Goal: Information Seeking & Learning: Learn about a topic

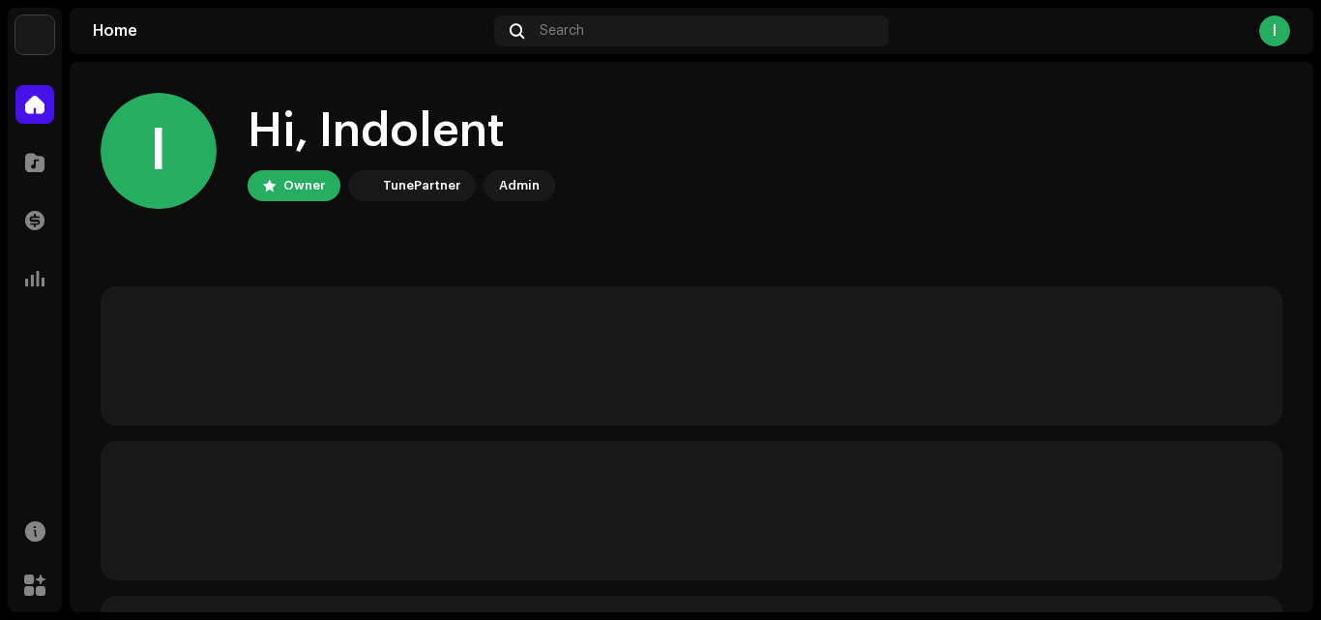
click at [1265, 37] on div "I" at bounding box center [1274, 30] width 31 height 31
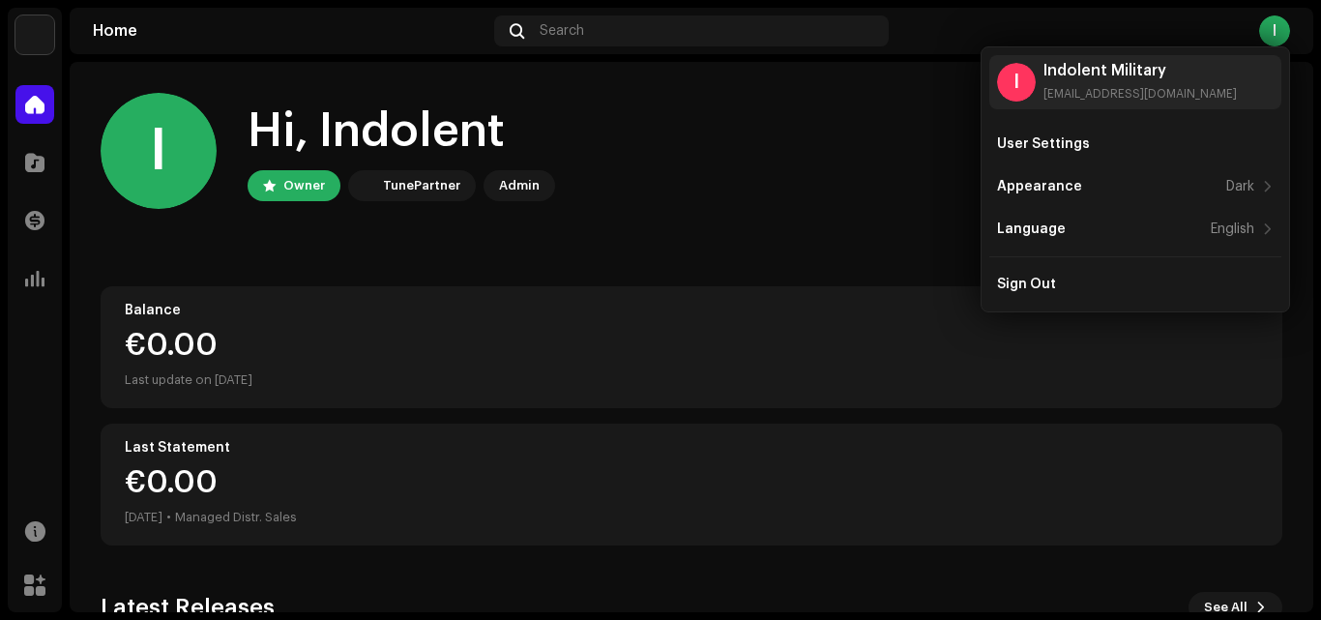
click at [923, 117] on div "I Hi, Indolent Owner TunePartner Admin" at bounding box center [692, 151] width 1182 height 116
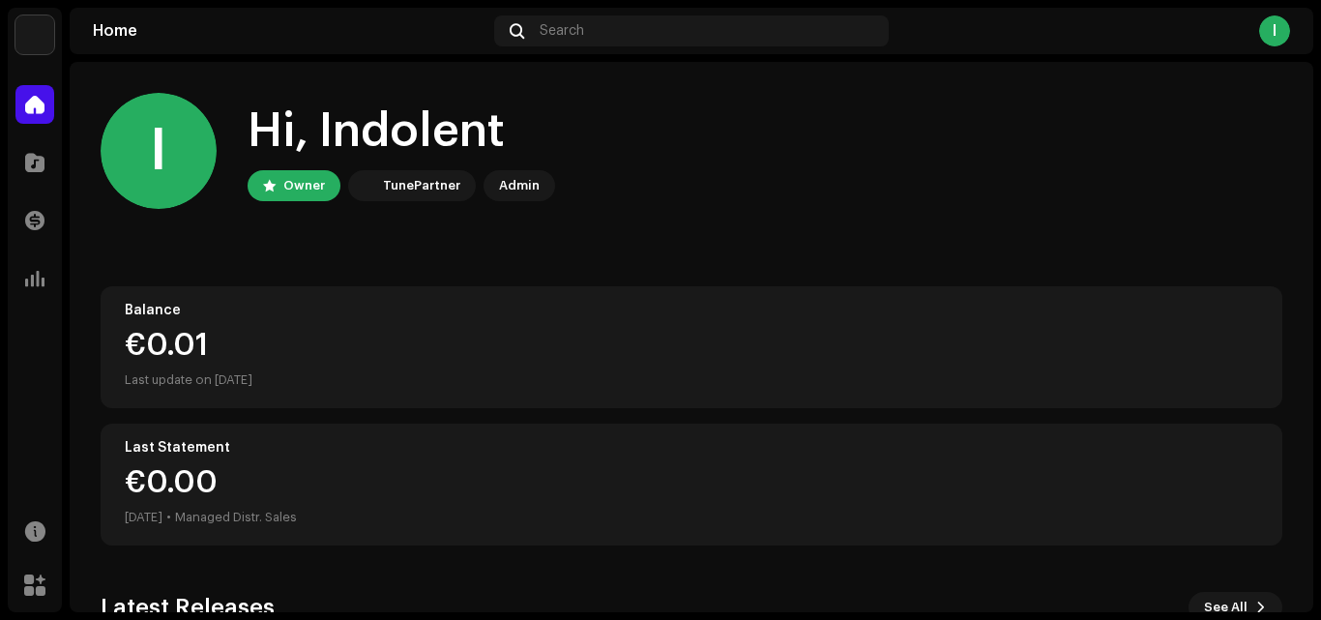
click at [1277, 29] on div "I" at bounding box center [1274, 30] width 31 height 31
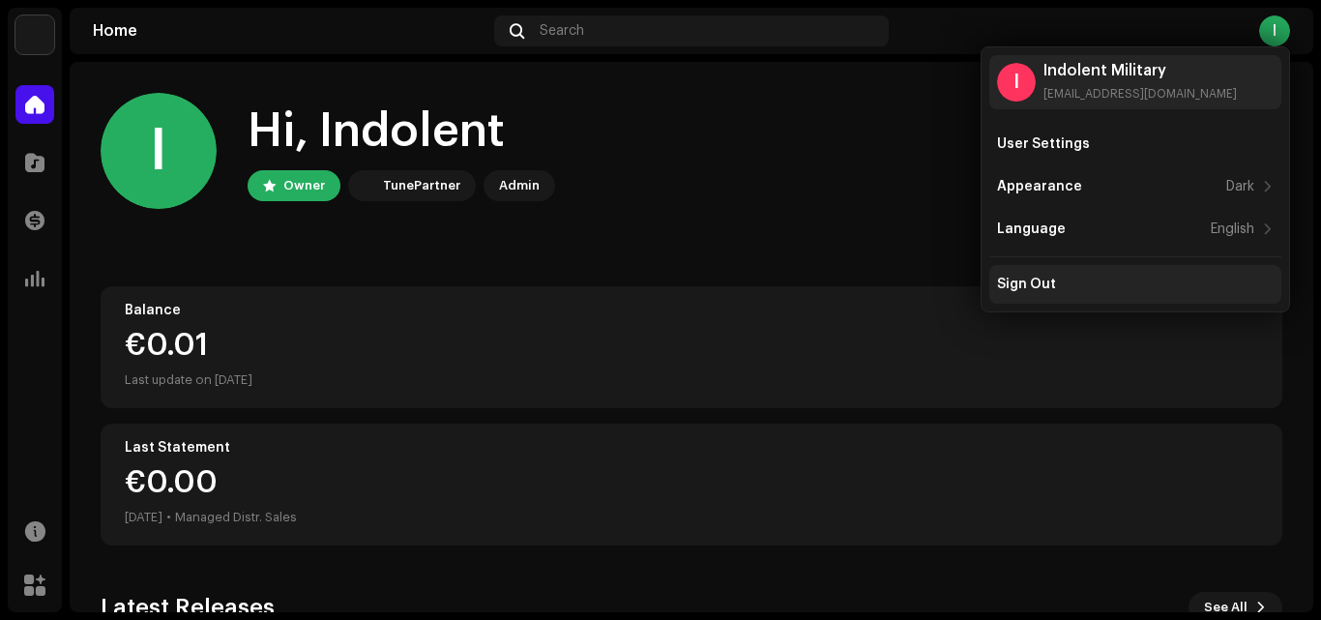
click at [1079, 278] on div "Sign Out" at bounding box center [1135, 284] width 277 height 15
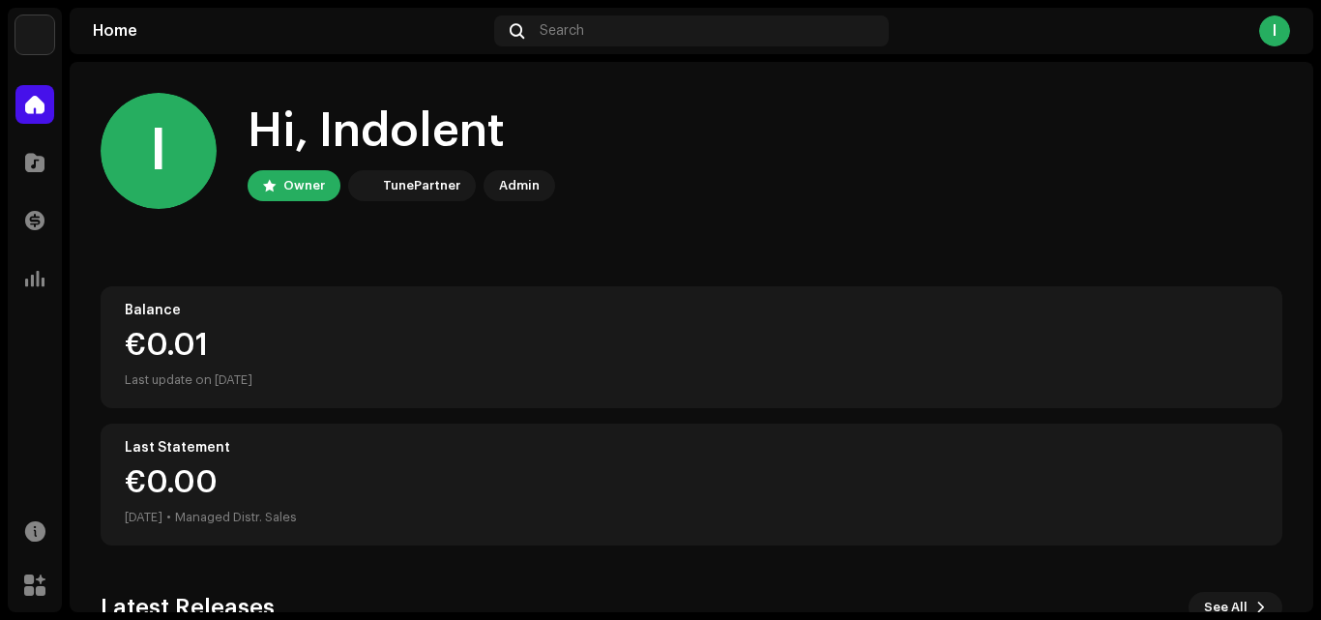
click at [1279, 40] on div "I" at bounding box center [1274, 30] width 31 height 31
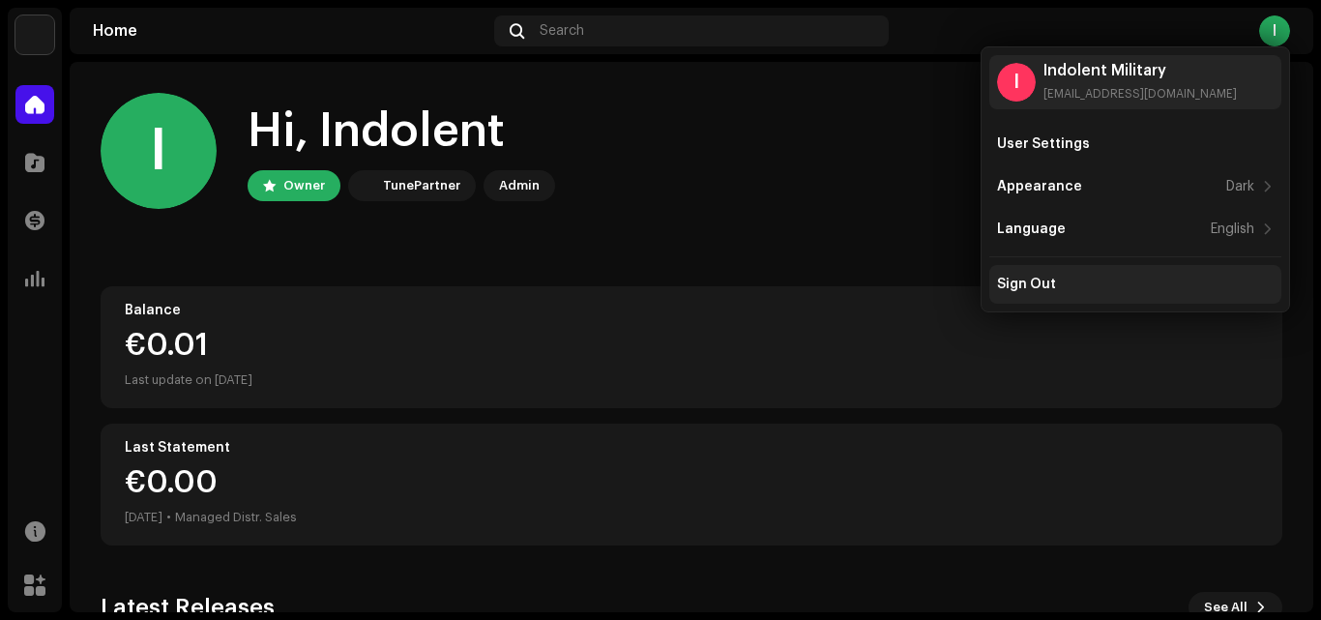
click at [1080, 280] on div "Sign Out" at bounding box center [1135, 284] width 277 height 15
click at [1039, 293] on div "Sign Out" at bounding box center [1135, 284] width 292 height 39
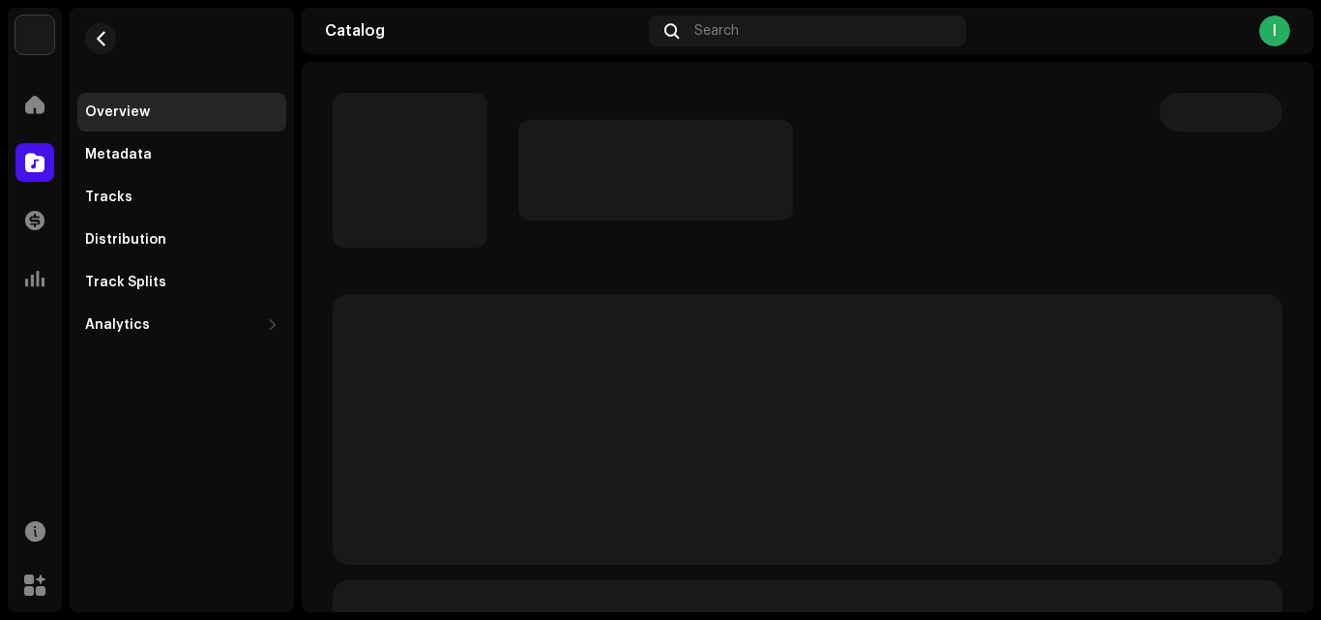
click at [1275, 35] on div "I" at bounding box center [1274, 30] width 31 height 31
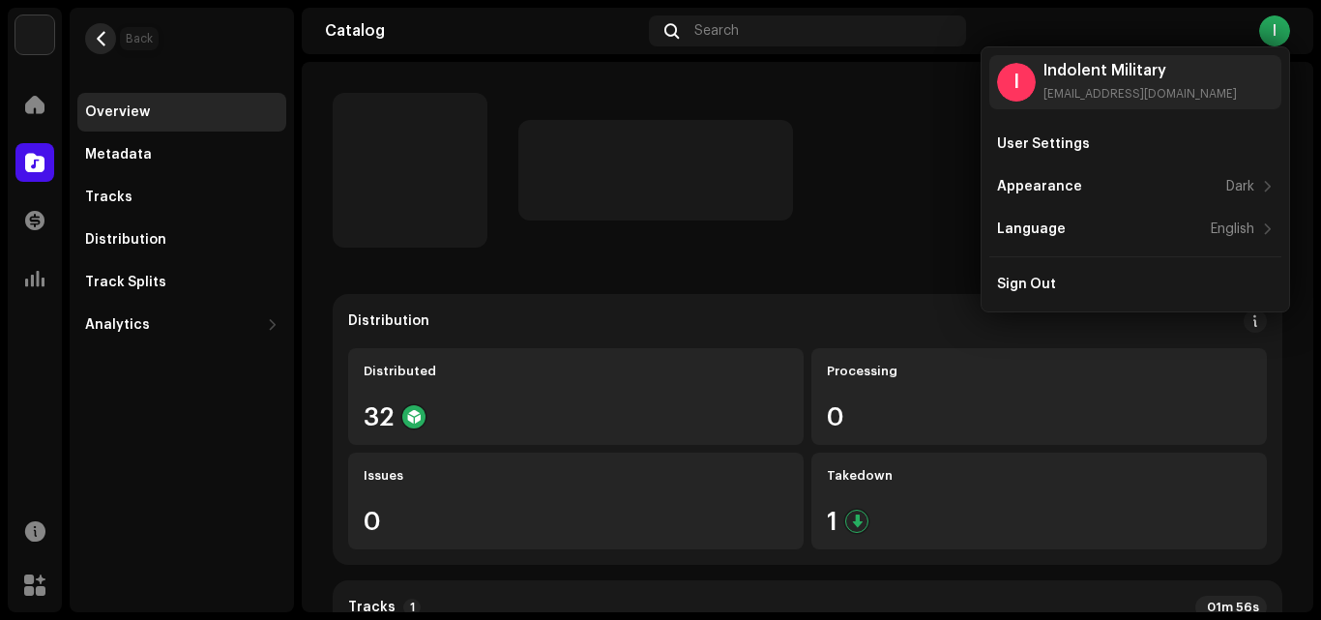
click at [95, 37] on span "button" at bounding box center [101, 38] width 15 height 15
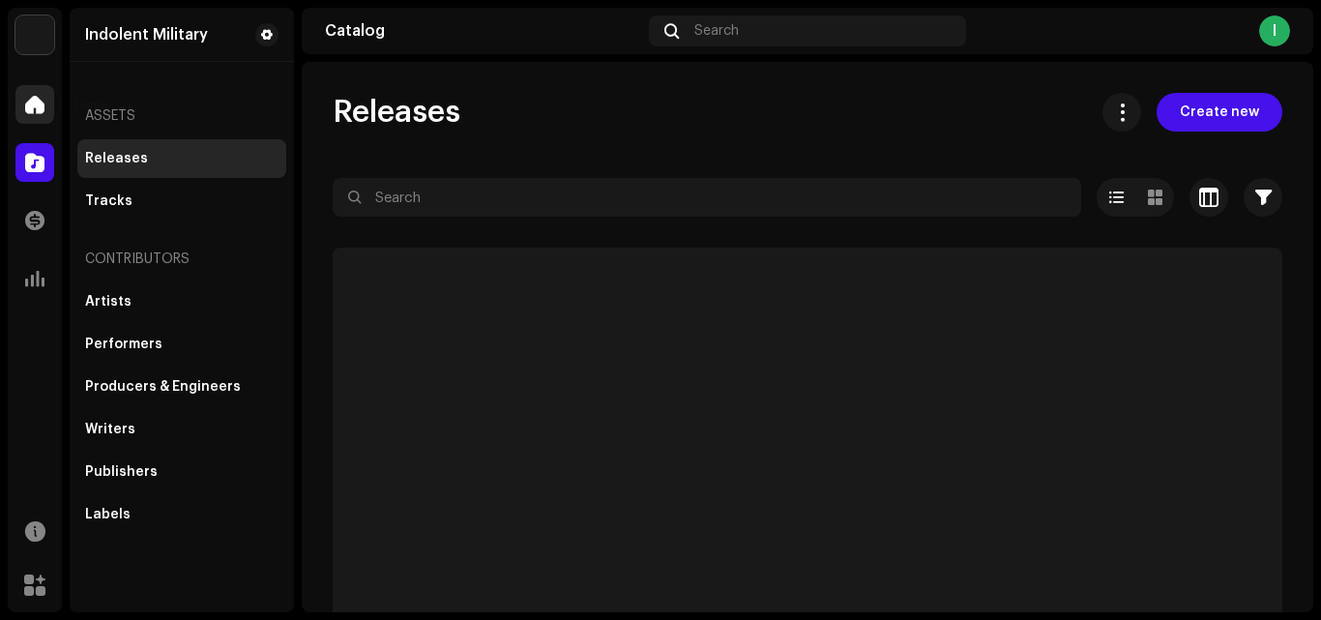
click at [52, 101] on div at bounding box center [34, 104] width 39 height 39
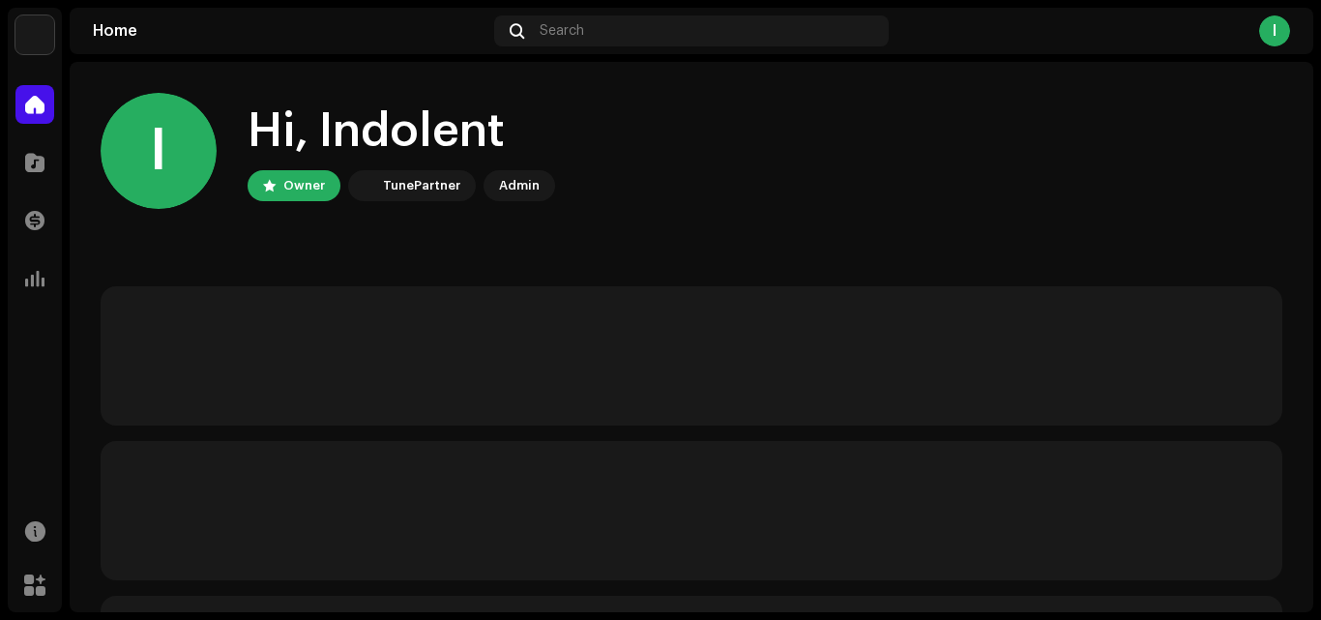
click at [1274, 28] on div "I" at bounding box center [1274, 30] width 31 height 31
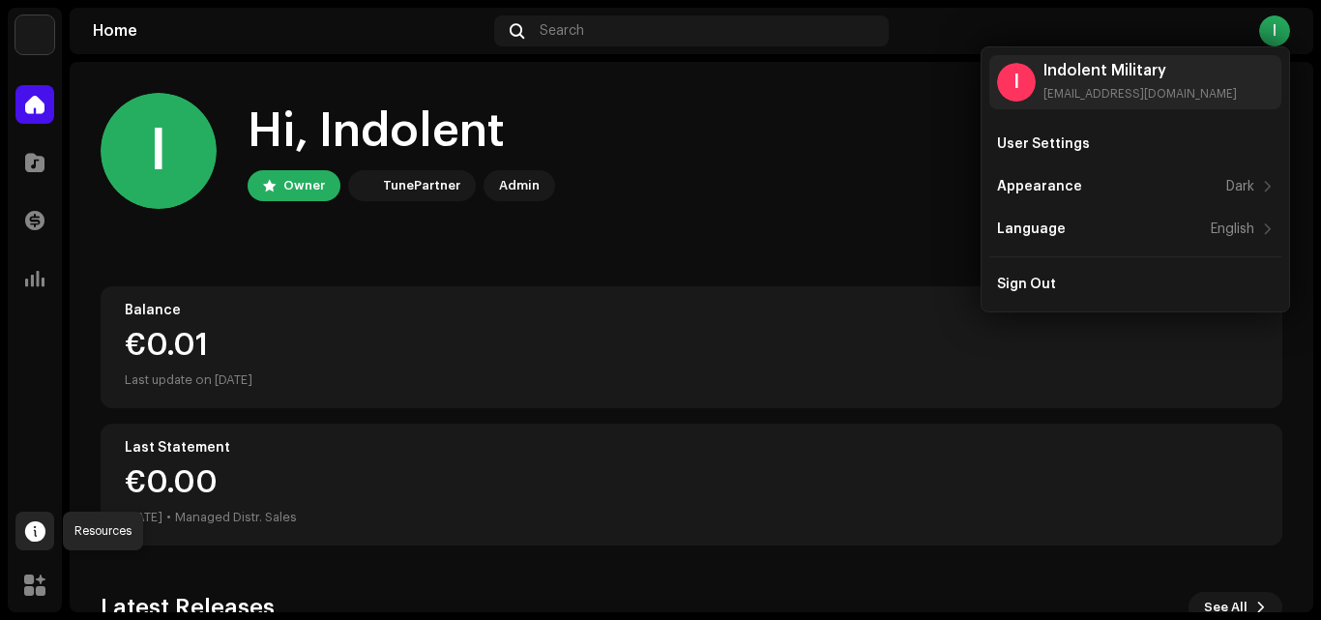
click at [18, 543] on div at bounding box center [34, 531] width 39 height 39
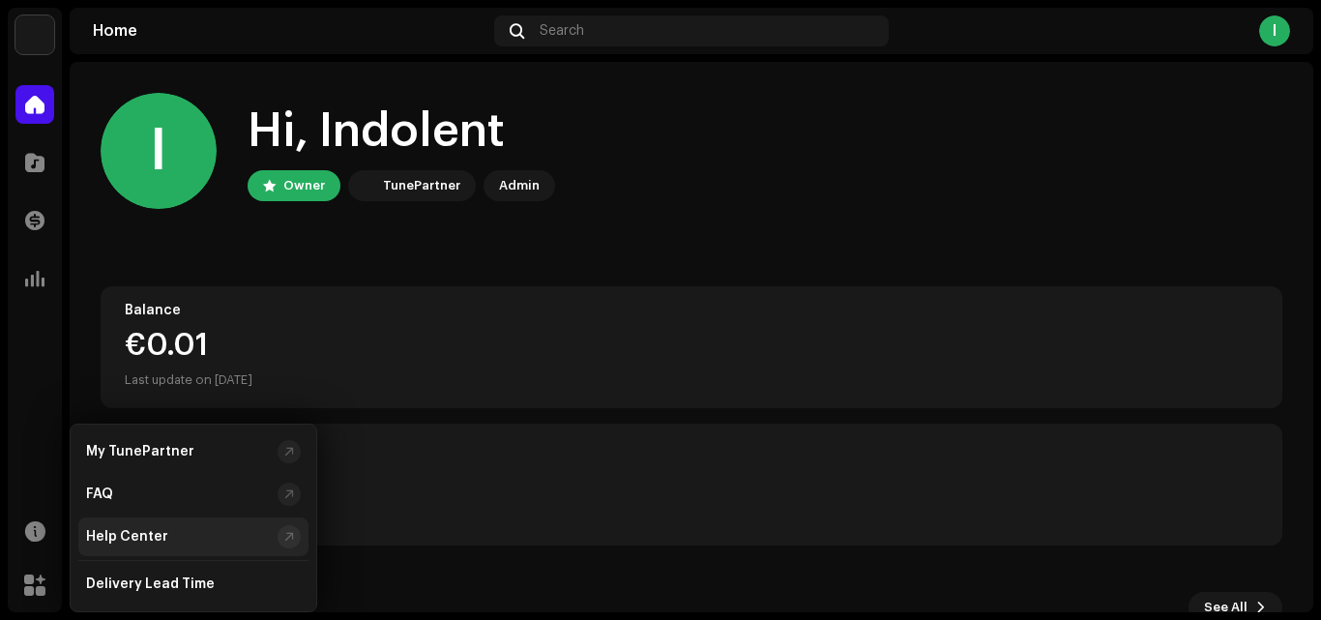
click at [266, 525] on div "Help Center" at bounding box center [193, 536] width 230 height 39
click at [592, 133] on div "I Hi, Indolent Owner TunePartner Admin" at bounding box center [692, 151] width 1182 height 116
click at [1277, 33] on div "I" at bounding box center [1274, 30] width 31 height 31
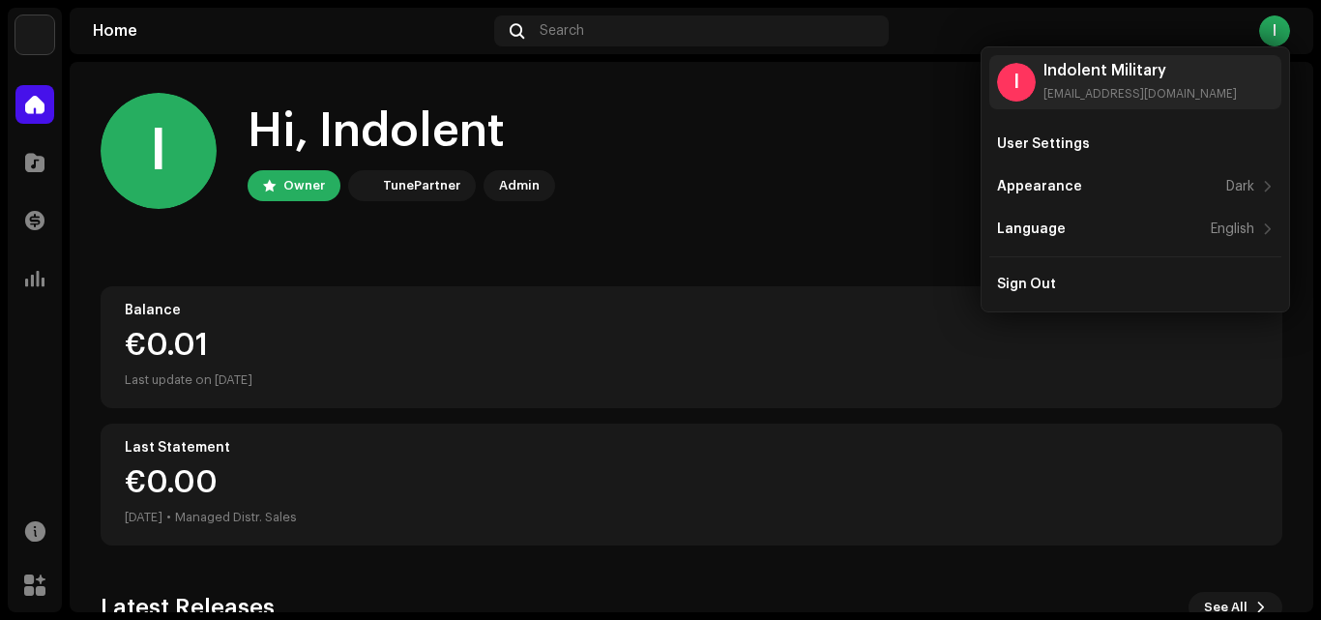
click at [884, 138] on div "I Hi, Indolent Owner TunePartner Admin" at bounding box center [692, 151] width 1182 height 116
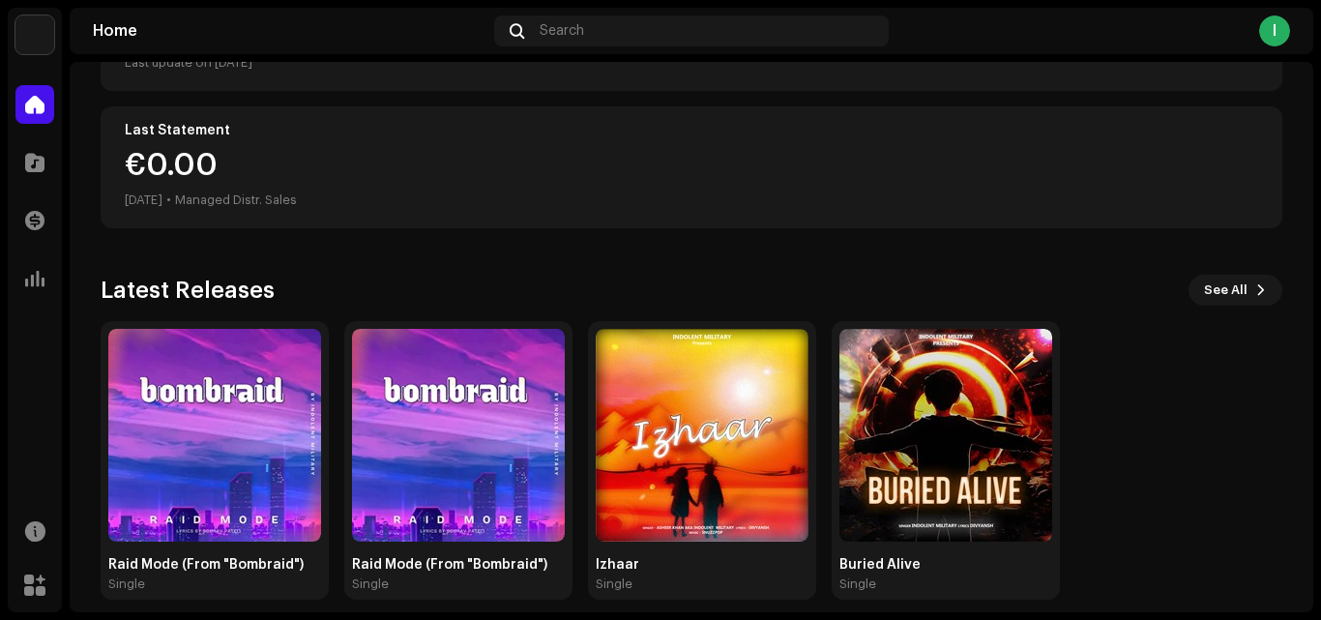
scroll to position [336, 0]
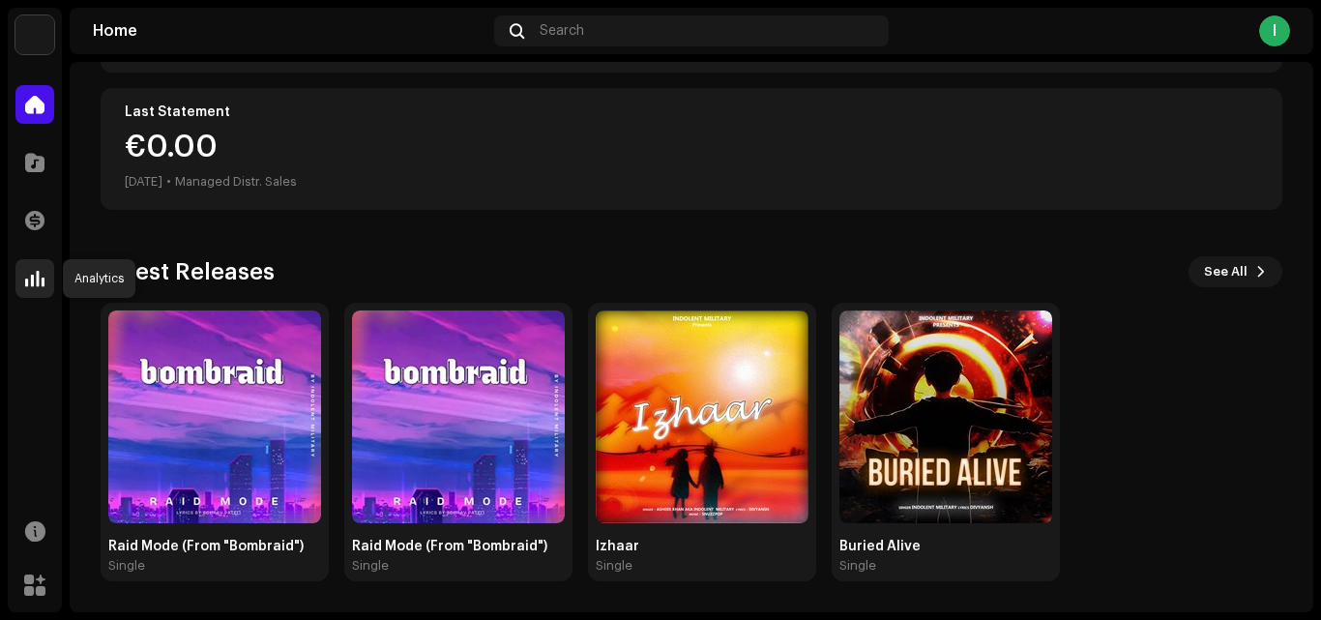
click at [32, 284] on span at bounding box center [34, 278] width 19 height 15
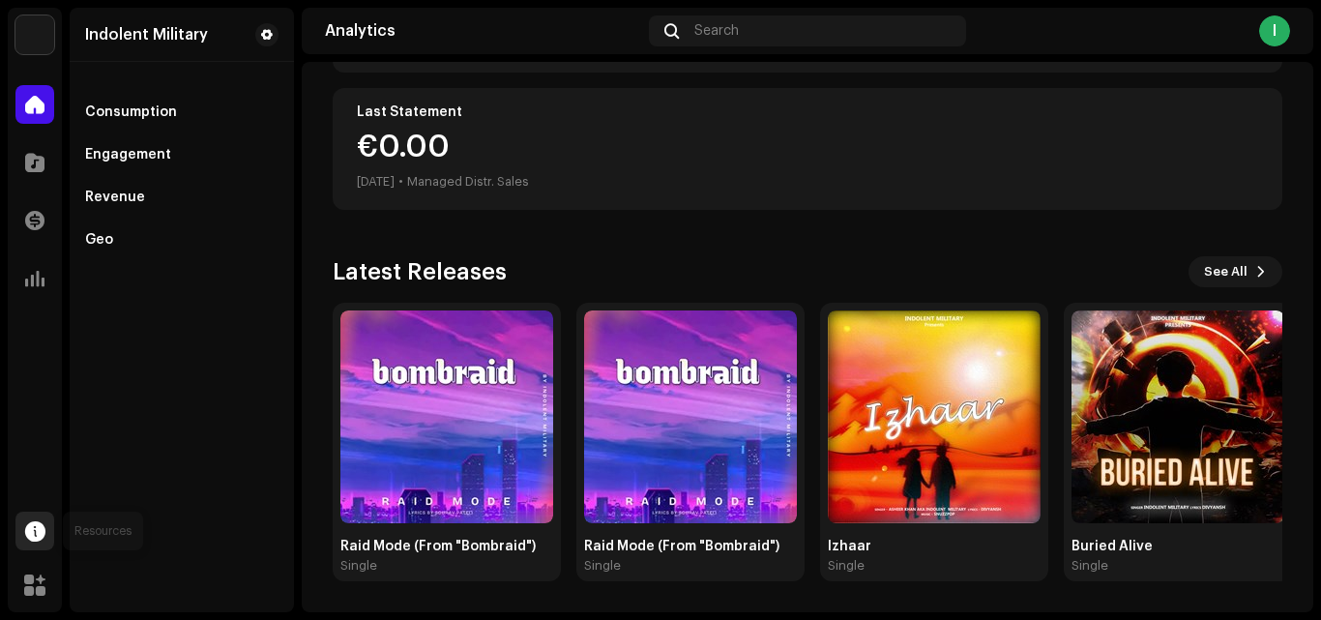
click at [42, 525] on span at bounding box center [35, 530] width 20 height 15
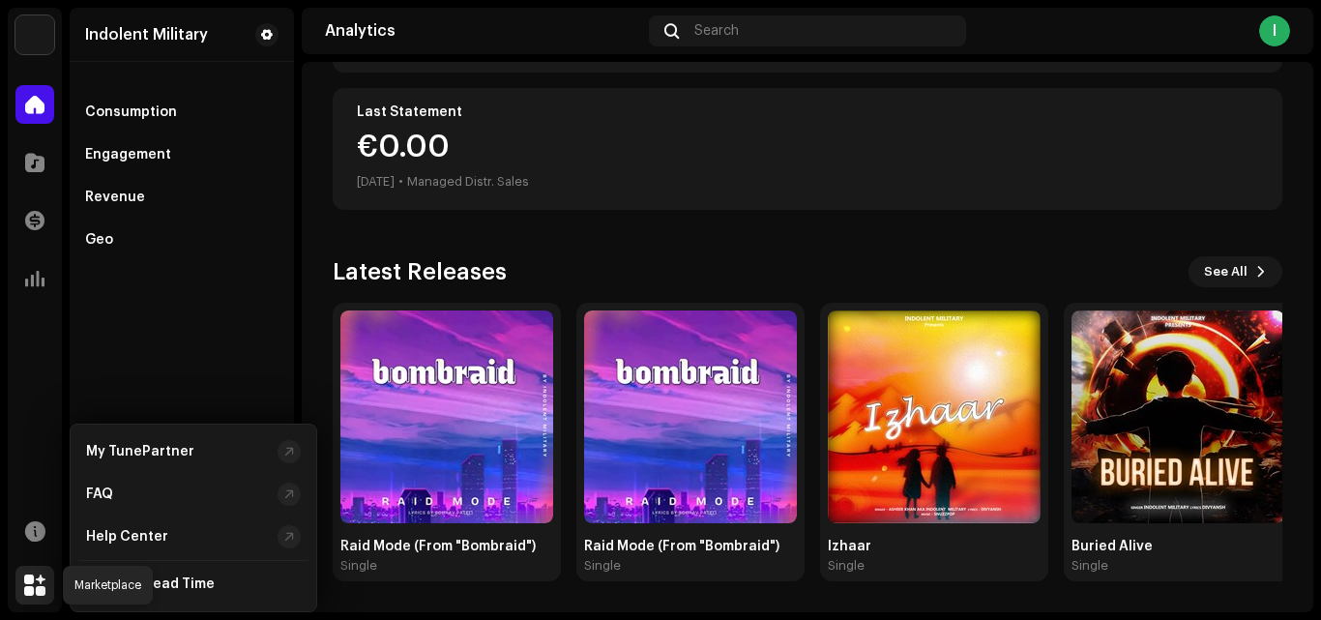
click at [37, 584] on span at bounding box center [34, 584] width 21 height 15
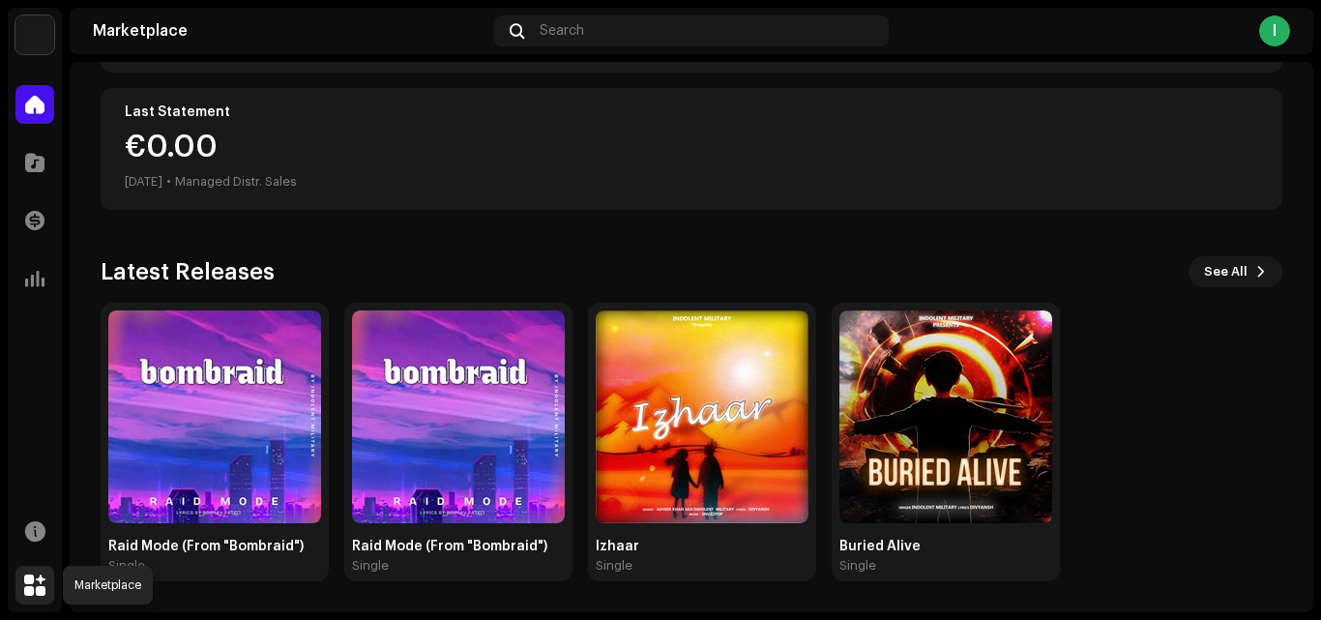
click at [36, 588] on span at bounding box center [34, 584] width 21 height 15
click at [44, 582] on span at bounding box center [34, 584] width 21 height 15
click at [36, 573] on div at bounding box center [34, 585] width 39 height 39
click at [34, 571] on div at bounding box center [34, 585] width 39 height 39
click at [35, 174] on div at bounding box center [34, 162] width 39 height 39
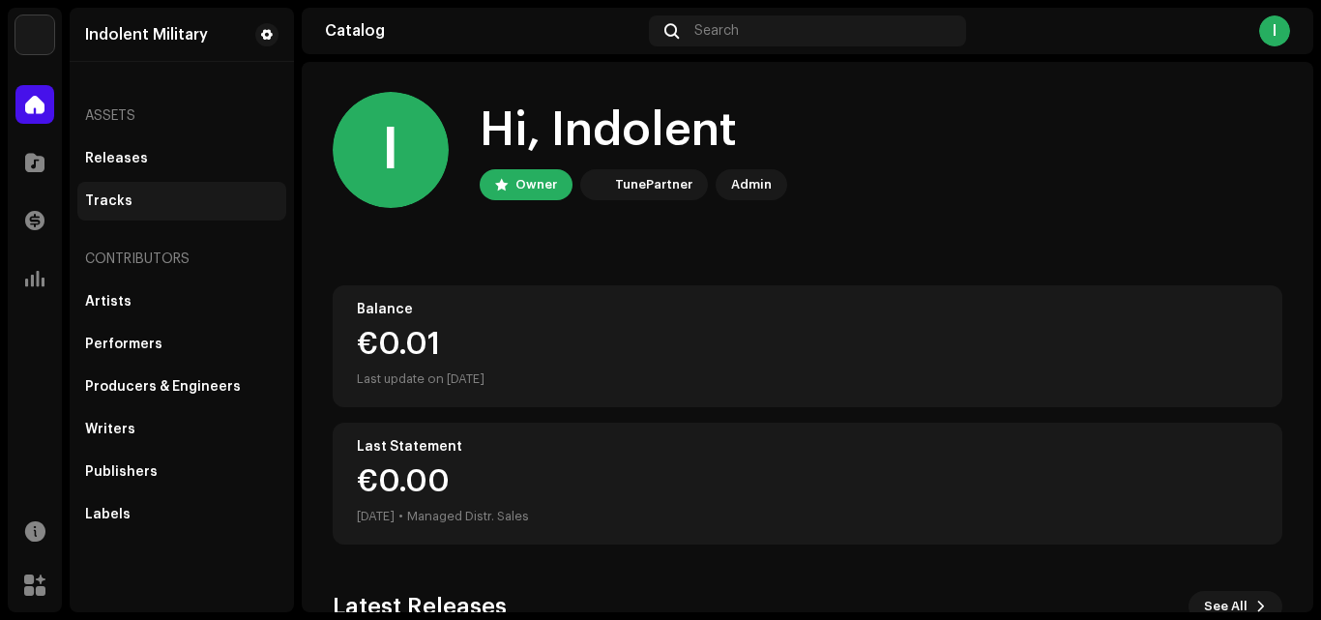
scroll to position [0, 0]
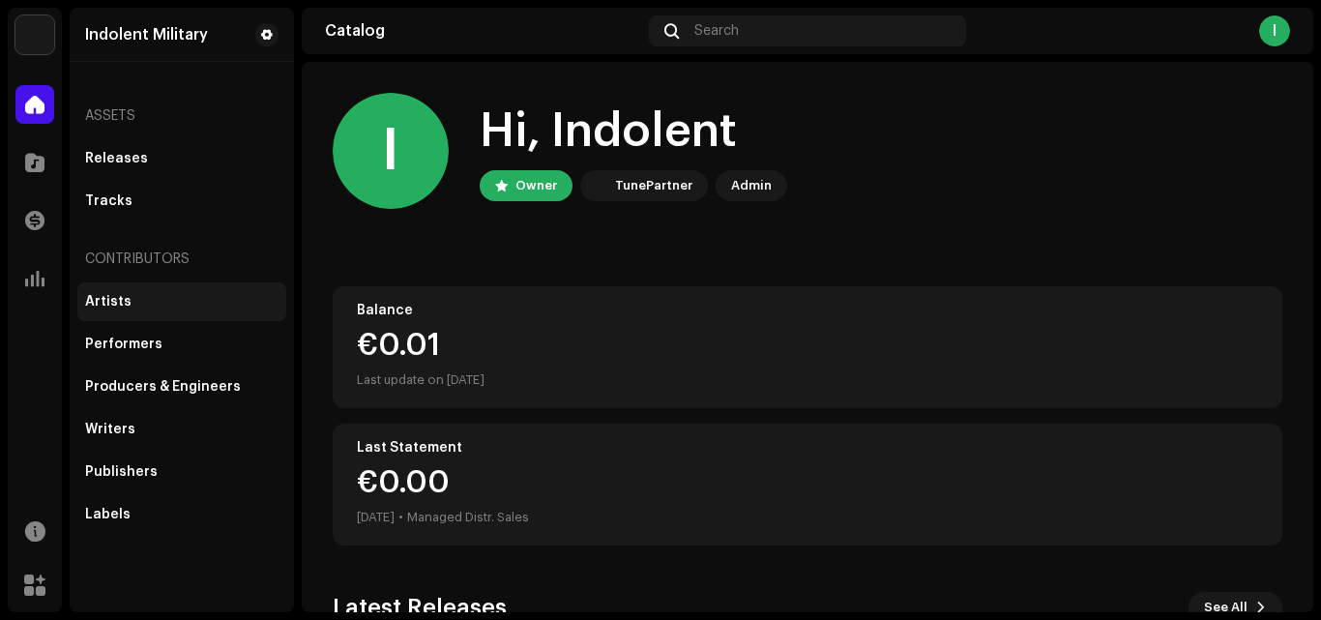
click at [156, 307] on div "Artists" at bounding box center [181, 301] width 193 height 15
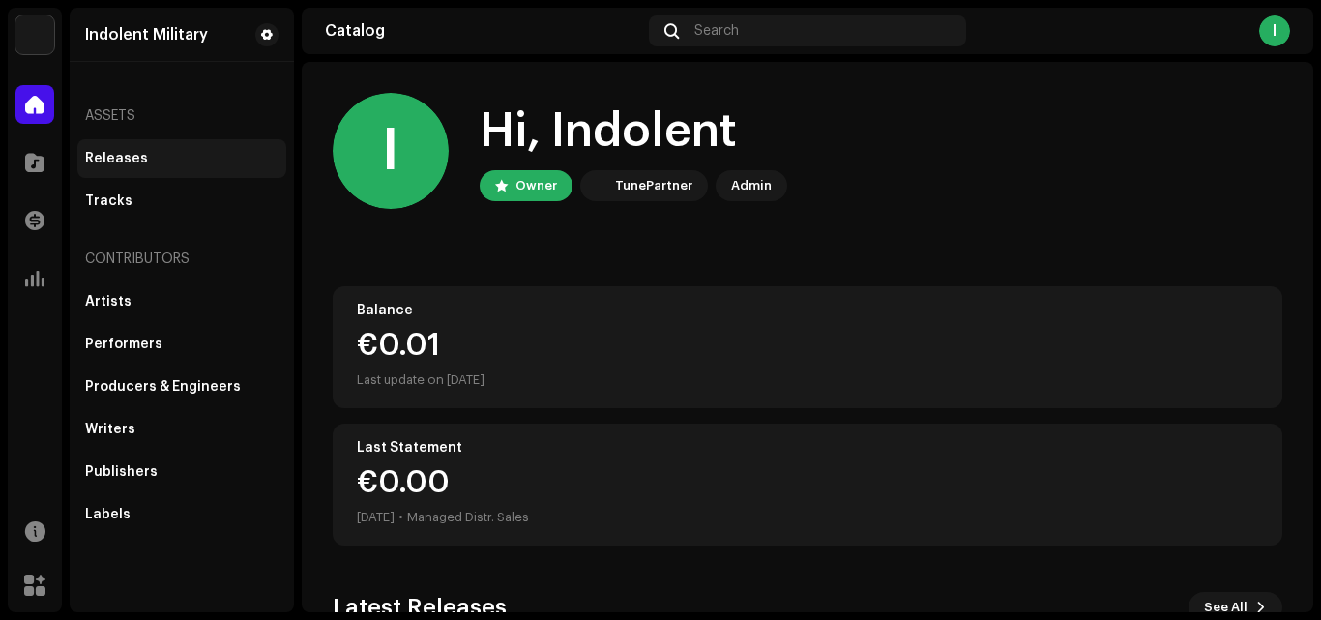
click at [152, 150] on div "Releases" at bounding box center [181, 158] width 209 height 39
click at [151, 153] on div "Releases" at bounding box center [181, 158] width 193 height 15
click at [134, 159] on div "Releases" at bounding box center [116, 158] width 63 height 15
click at [124, 155] on div "Releases" at bounding box center [116, 158] width 63 height 15
click at [53, 170] on div at bounding box center [34, 162] width 39 height 39
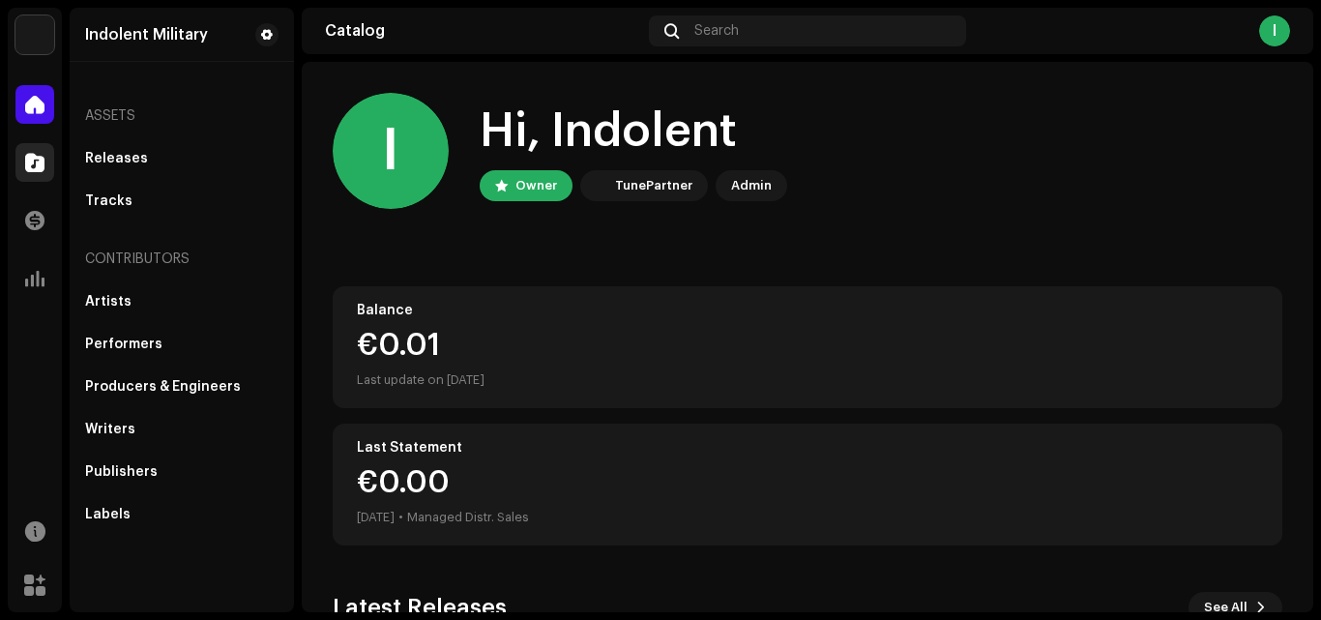
click at [39, 166] on span at bounding box center [34, 162] width 19 height 15
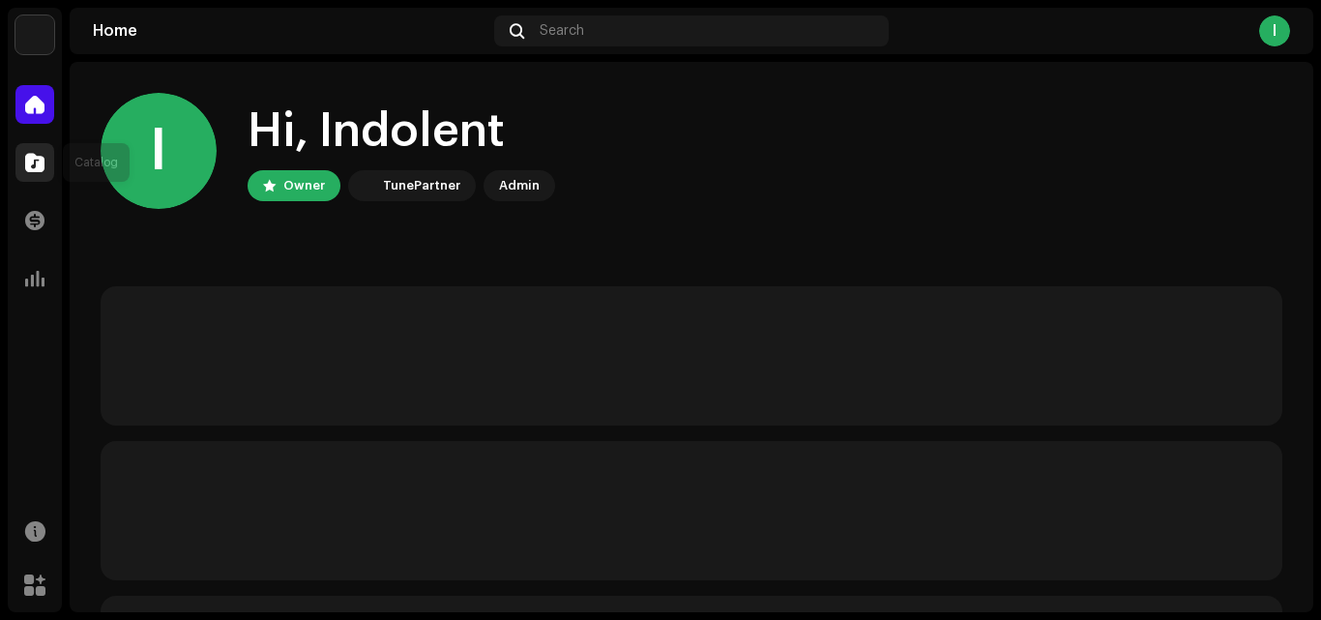
click at [38, 162] on span at bounding box center [34, 162] width 19 height 15
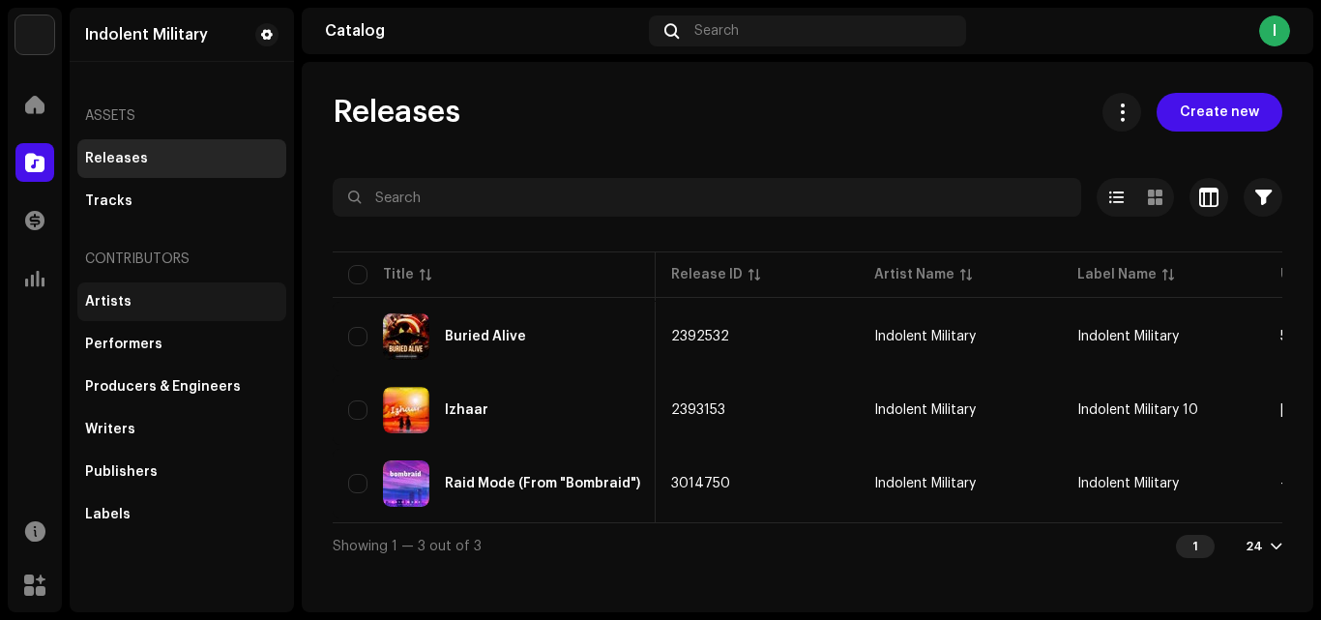
click at [130, 303] on div "Artists" at bounding box center [181, 301] width 193 height 15
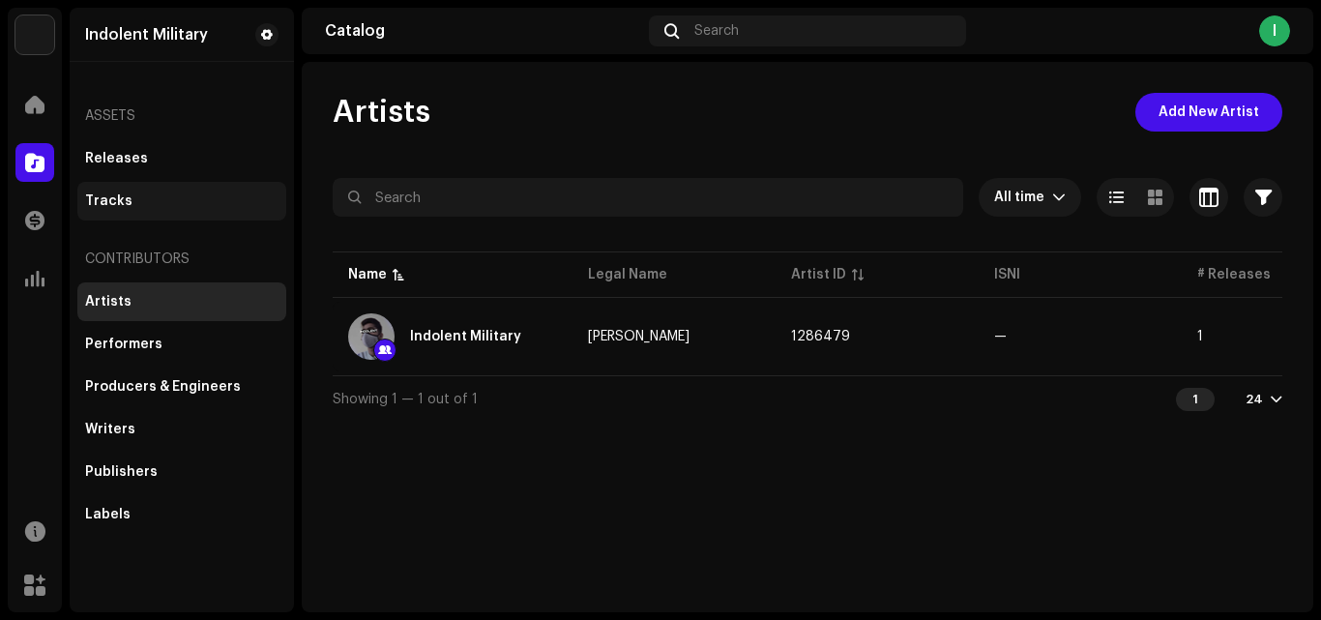
click at [140, 198] on div "Tracks" at bounding box center [181, 200] width 193 height 15
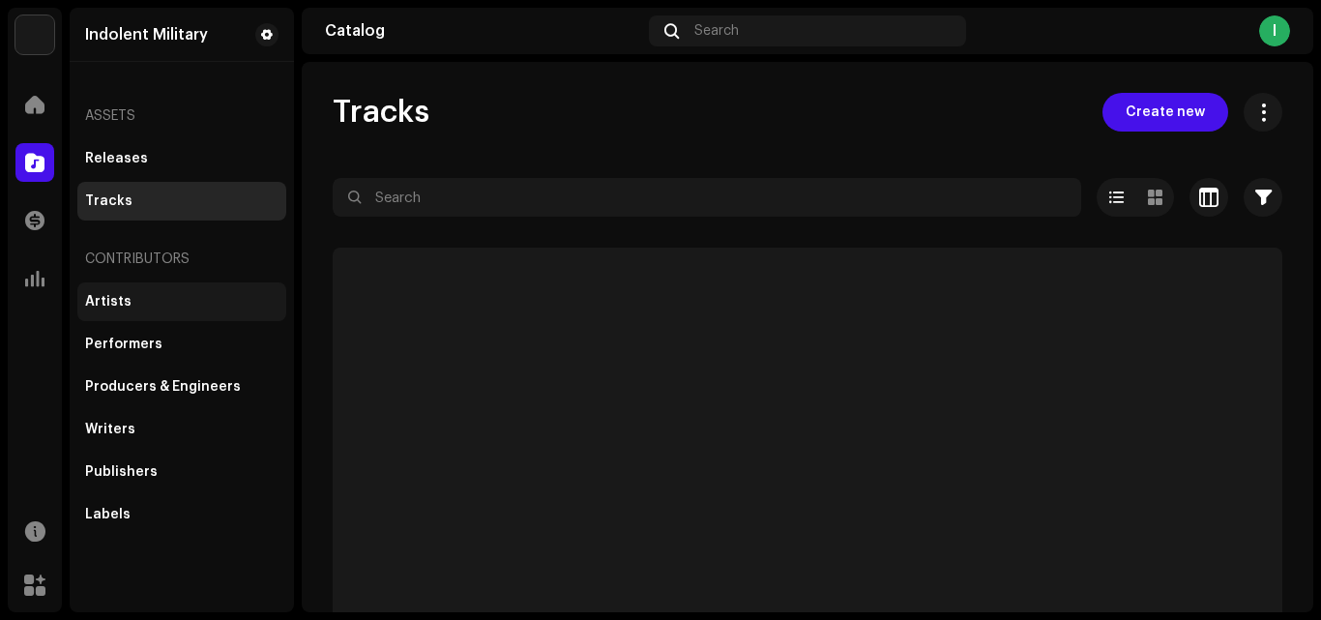
click at [144, 308] on div "Artists" at bounding box center [181, 301] width 193 height 15
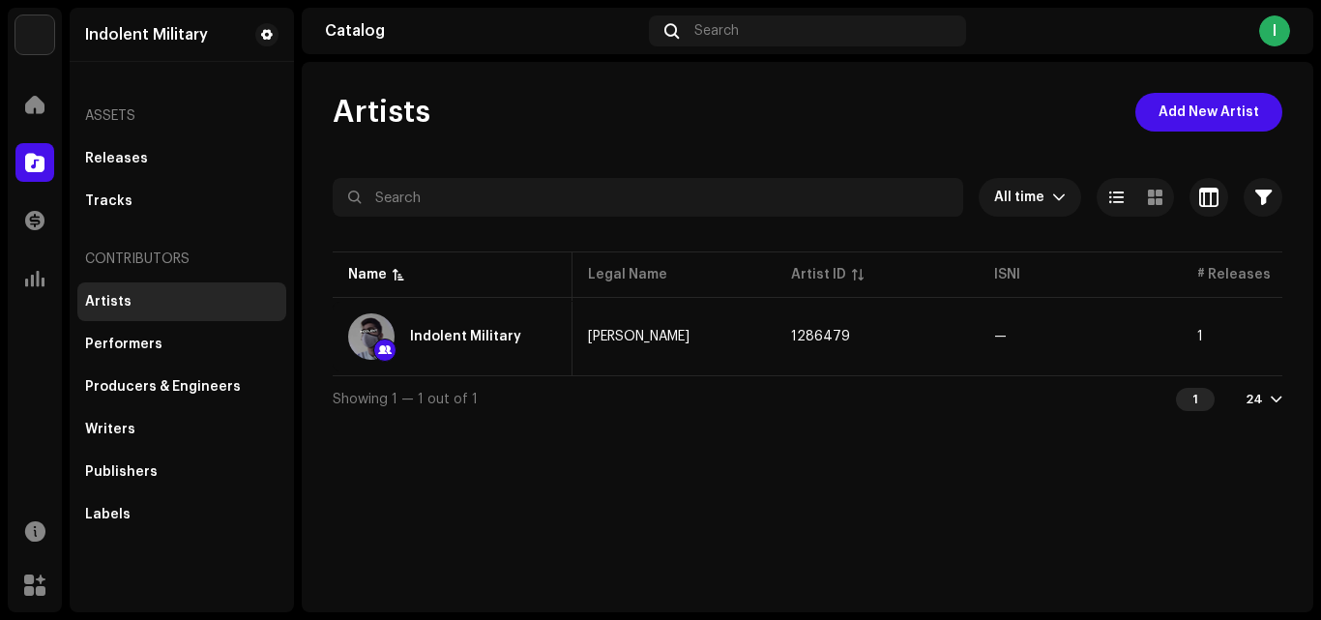
scroll to position [0, 103]
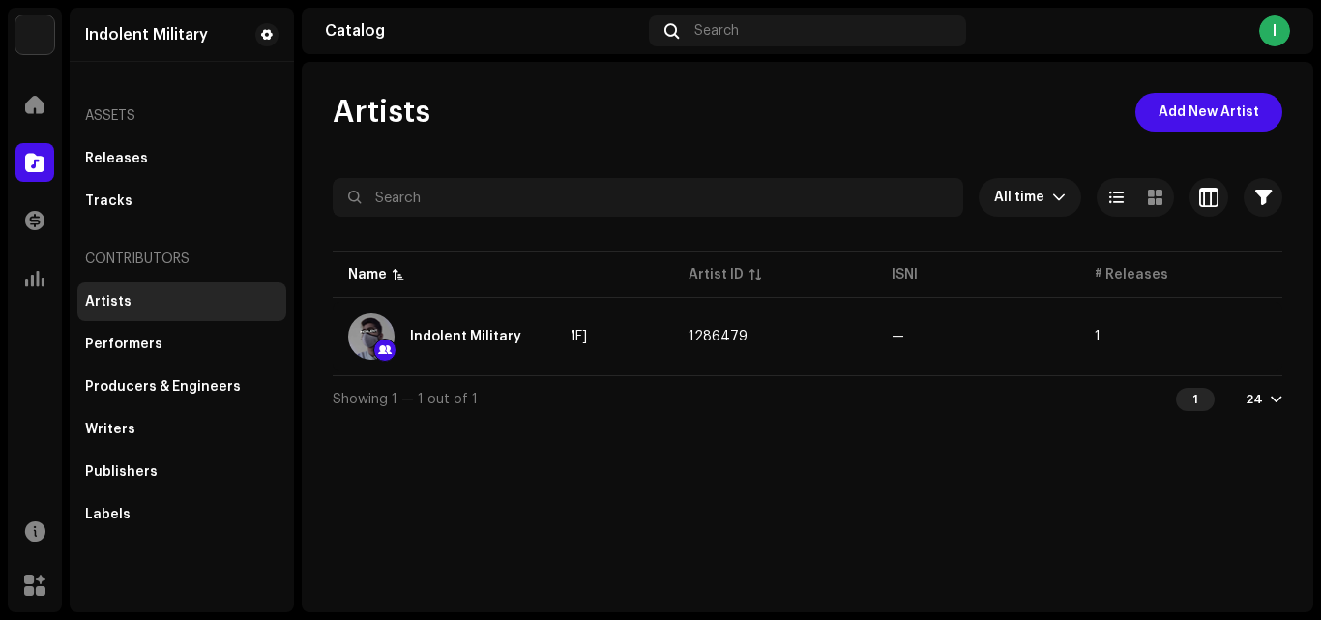
drag, startPoint x: 888, startPoint y: 384, endPoint x: 815, endPoint y: 394, distance: 73.2
click at [815, 394] on div "Showing 1 — 1 out of 1 1 24" at bounding box center [808, 398] width 950 height 46
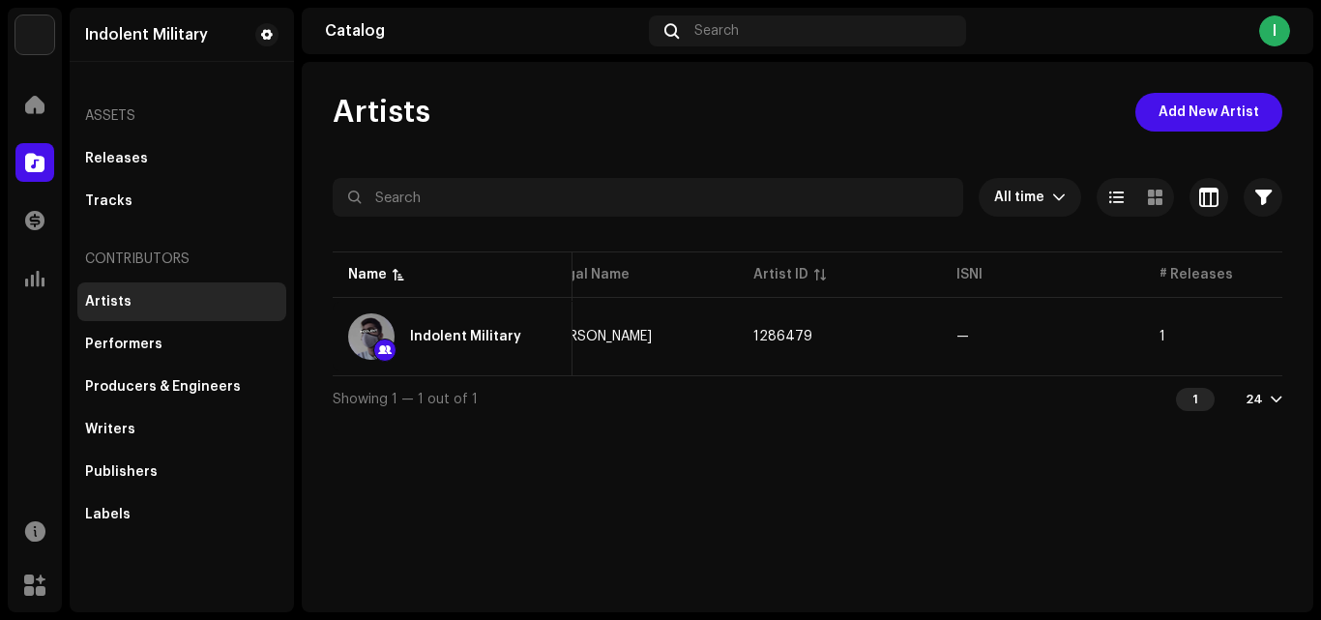
scroll to position [0, 0]
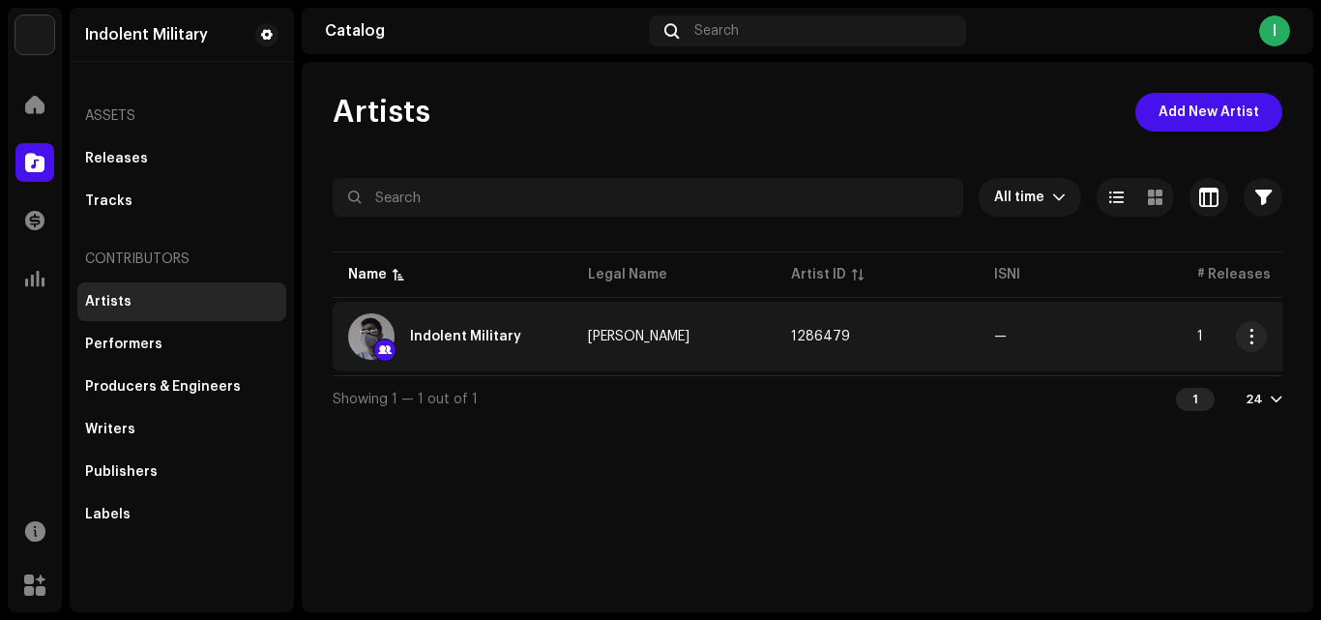
click at [550, 315] on div "Indolent Military" at bounding box center [452, 336] width 209 height 46
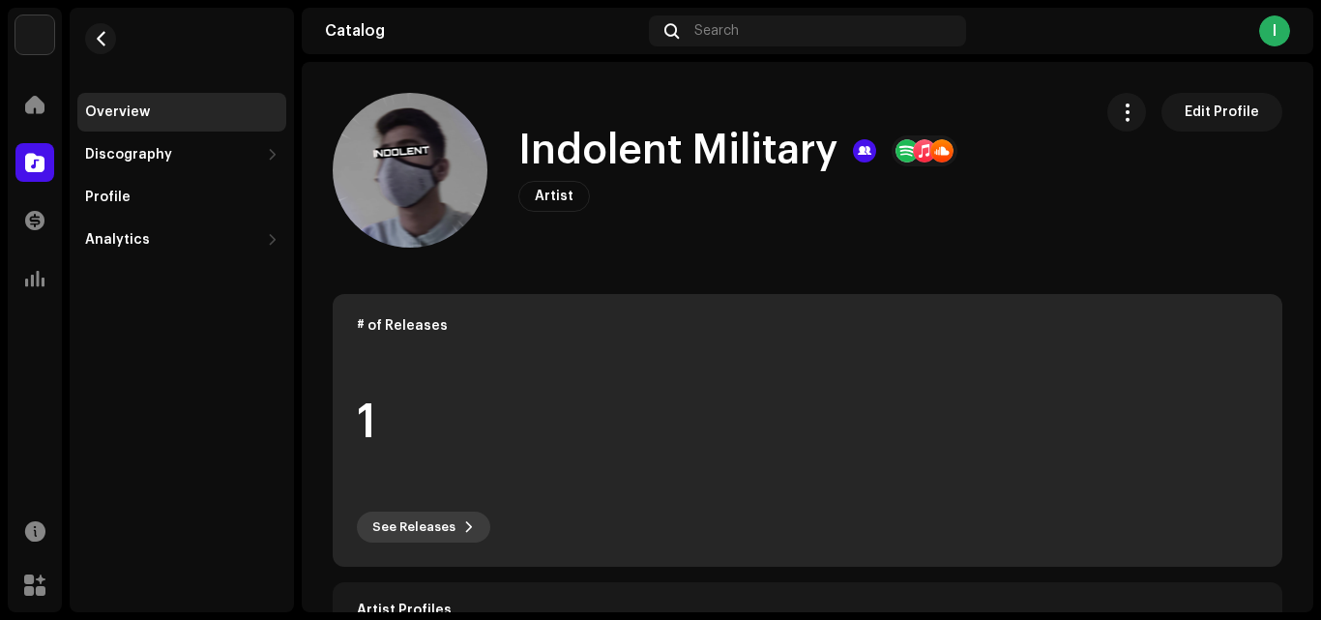
click at [406, 533] on span "See Releases" at bounding box center [413, 527] width 83 height 39
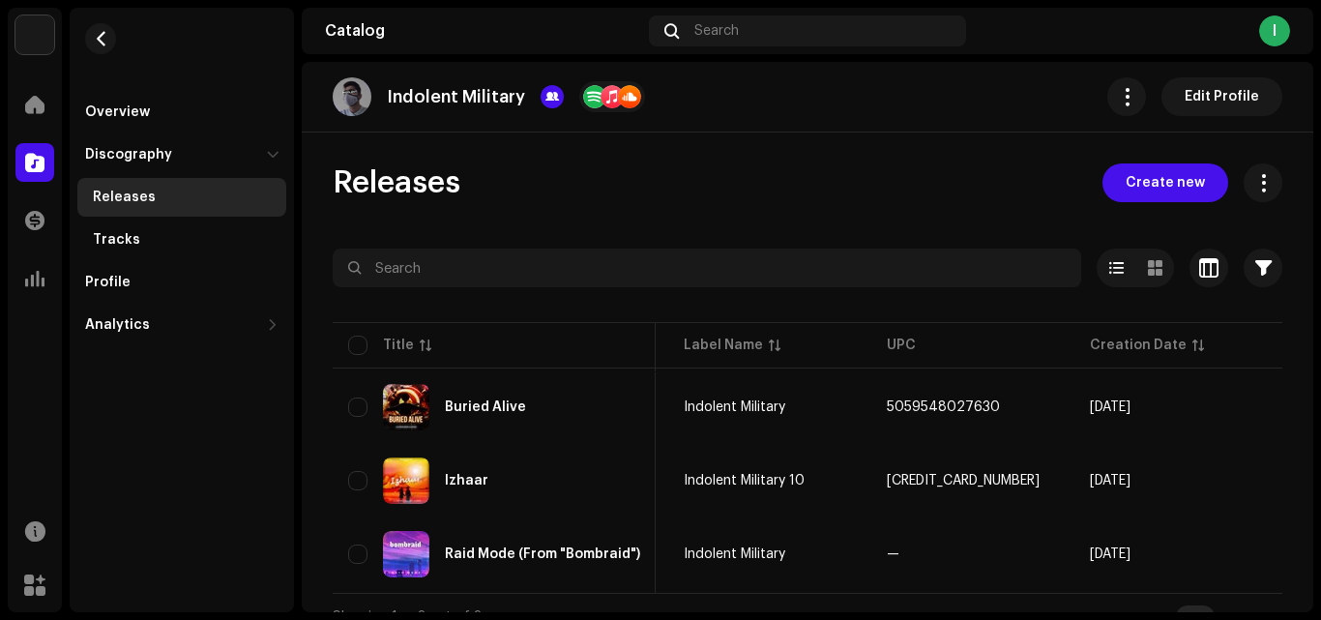
scroll to position [0, 500]
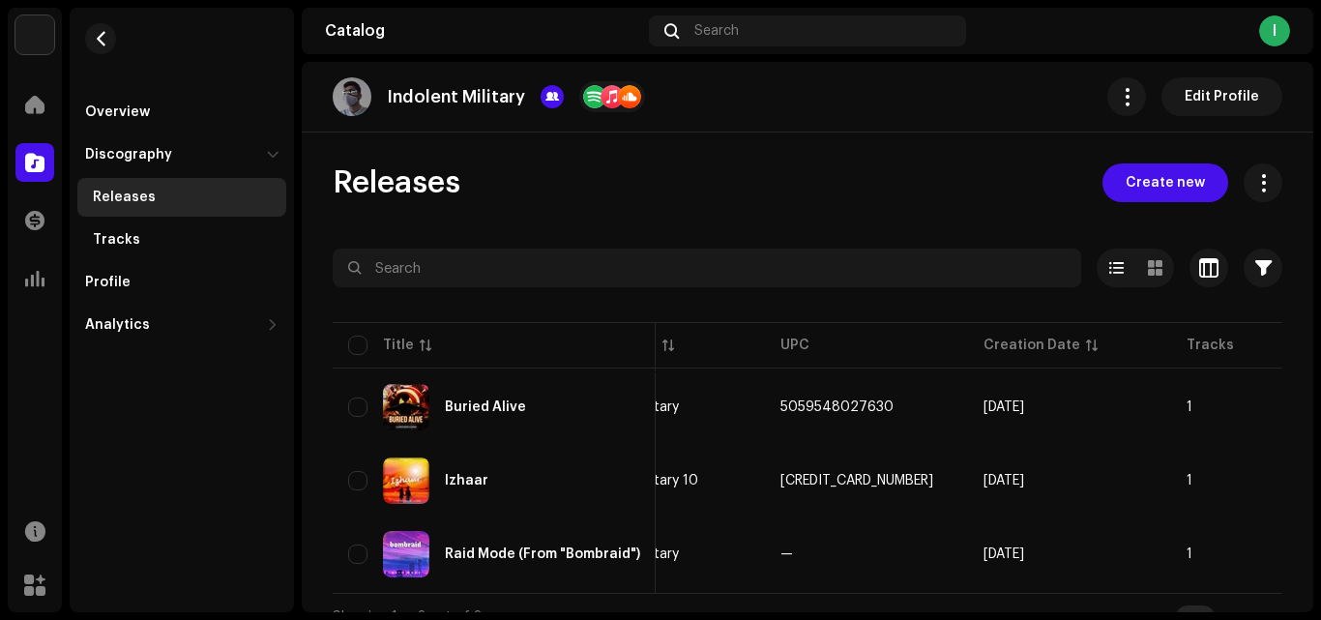
click at [602, 100] on div at bounding box center [612, 96] width 23 height 23
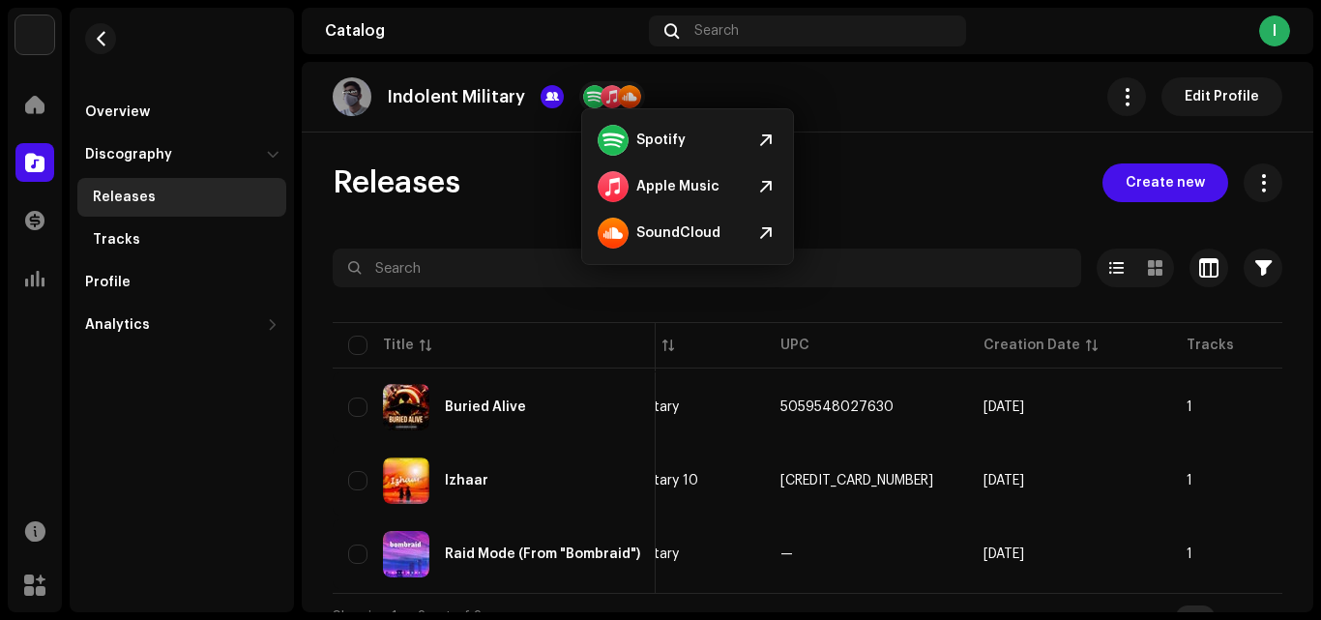
click at [865, 178] on div "Releases Create new" at bounding box center [808, 182] width 950 height 39
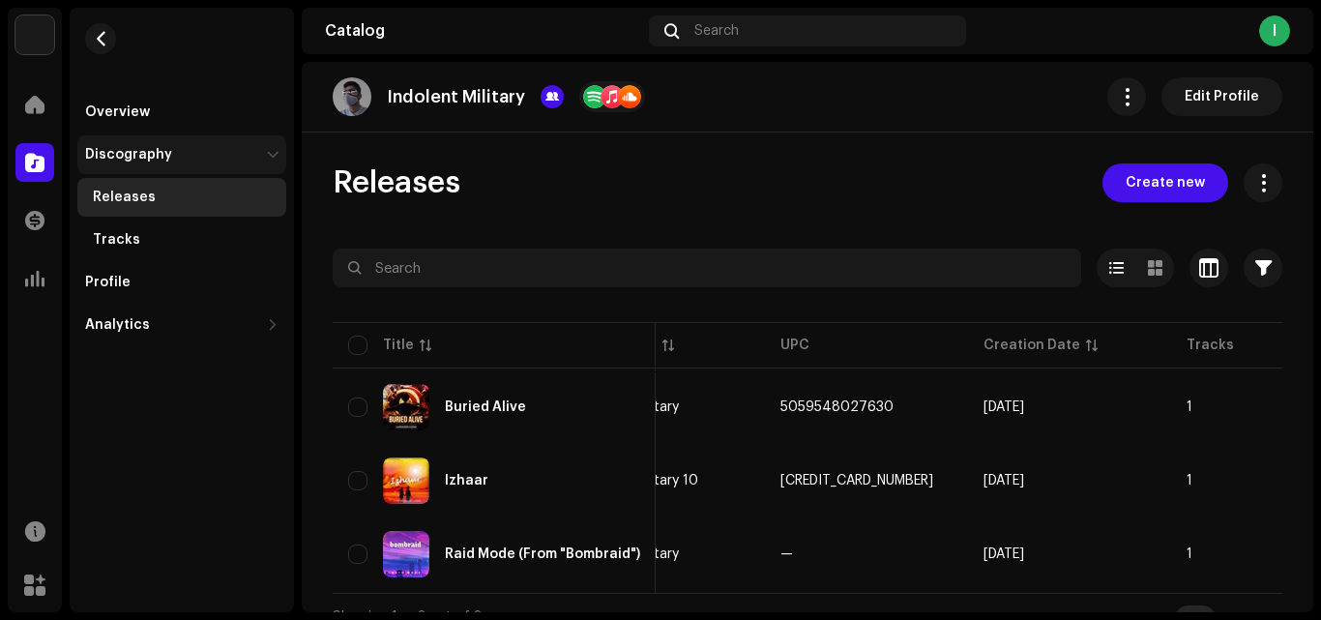
click at [137, 137] on div "Discography" at bounding box center [181, 154] width 209 height 39
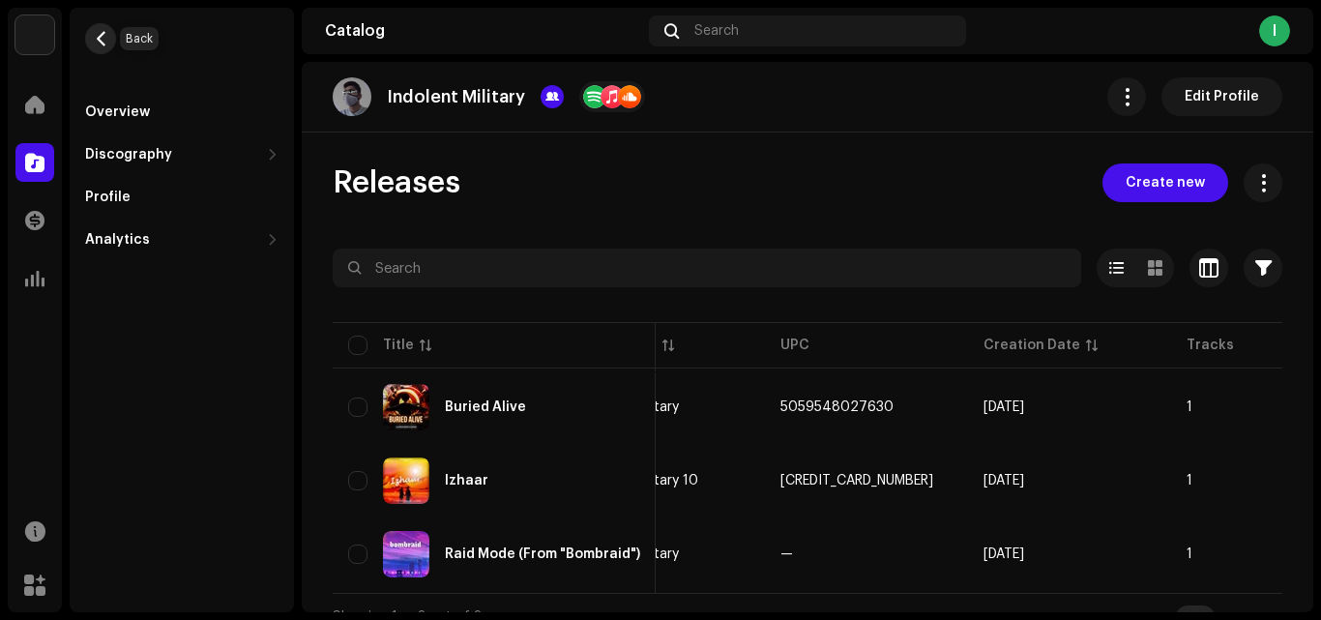
click at [98, 33] on span "button" at bounding box center [101, 38] width 15 height 15
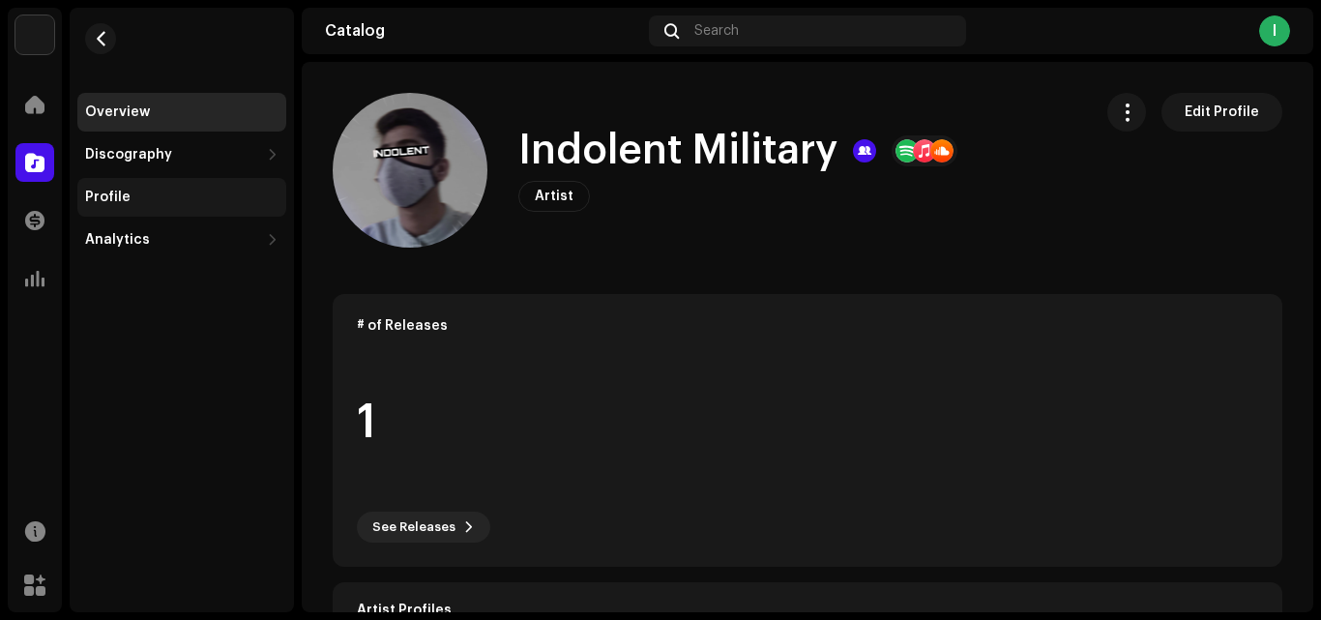
click at [134, 200] on div "Profile" at bounding box center [181, 197] width 193 height 15
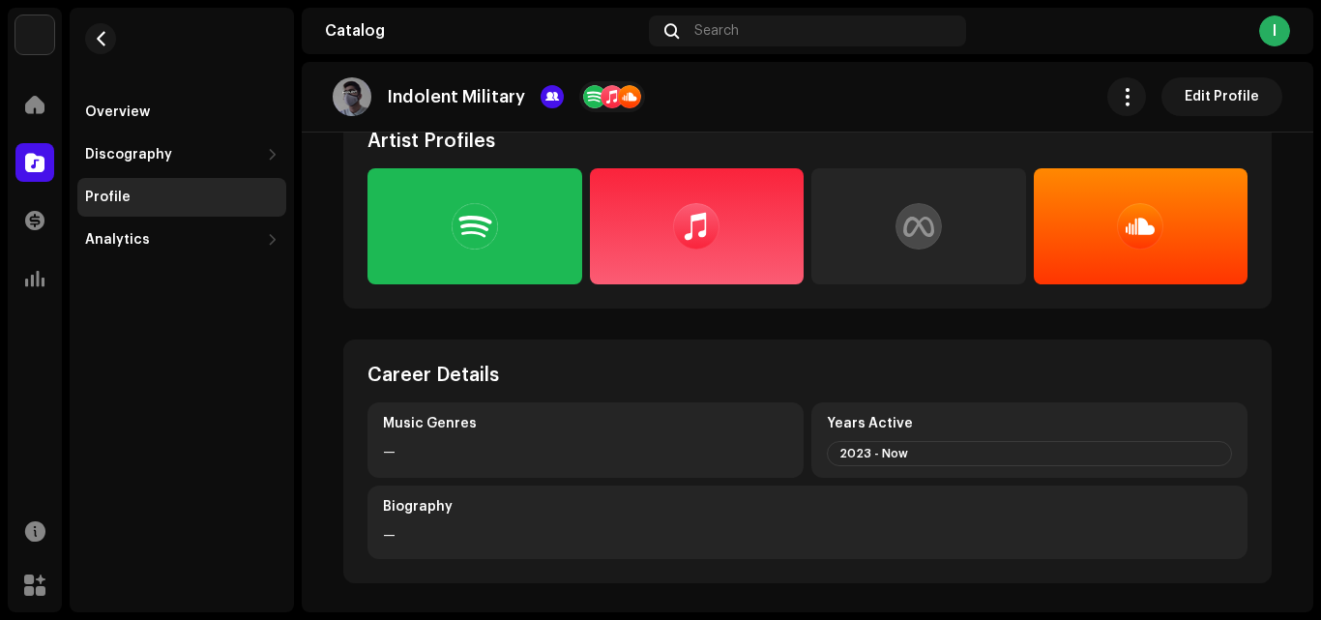
scroll to position [499, 0]
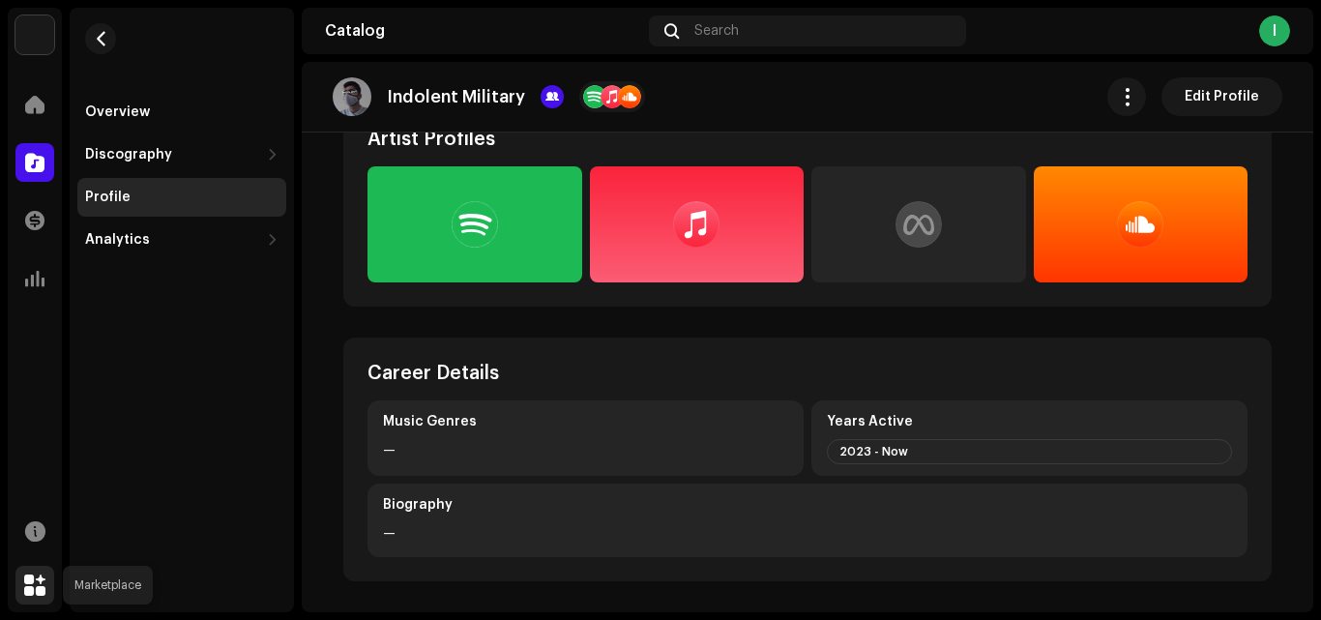
click at [36, 579] on span at bounding box center [34, 584] width 21 height 15
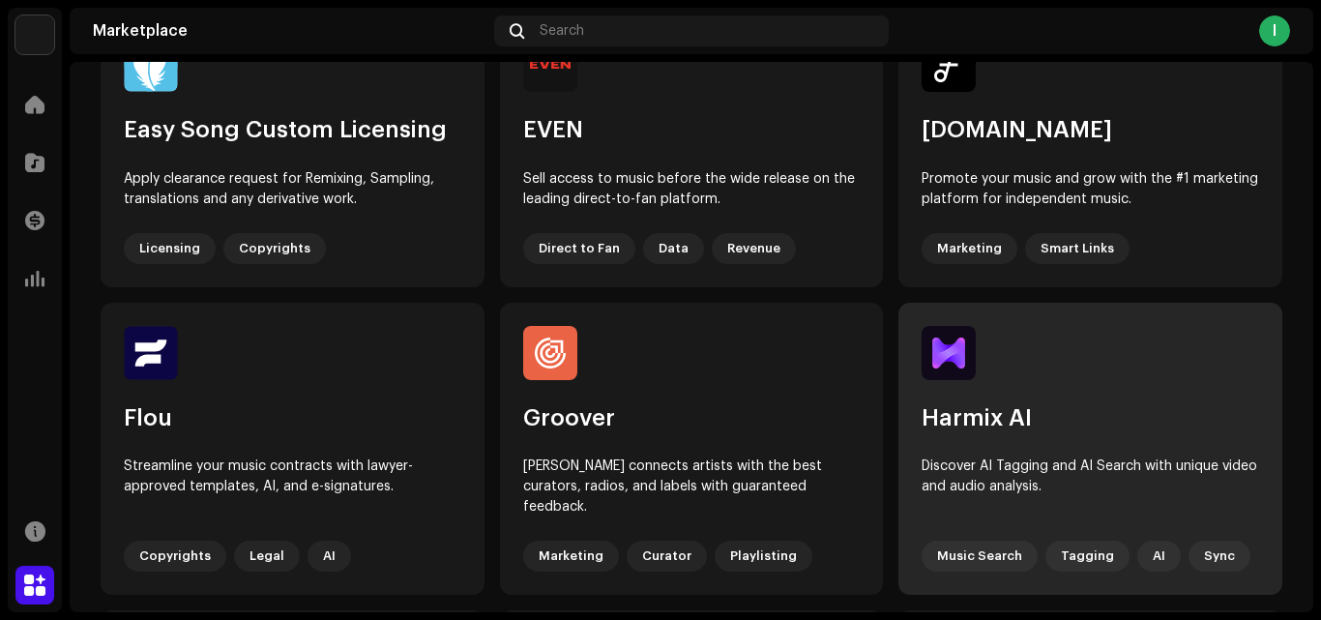
scroll to position [580, 0]
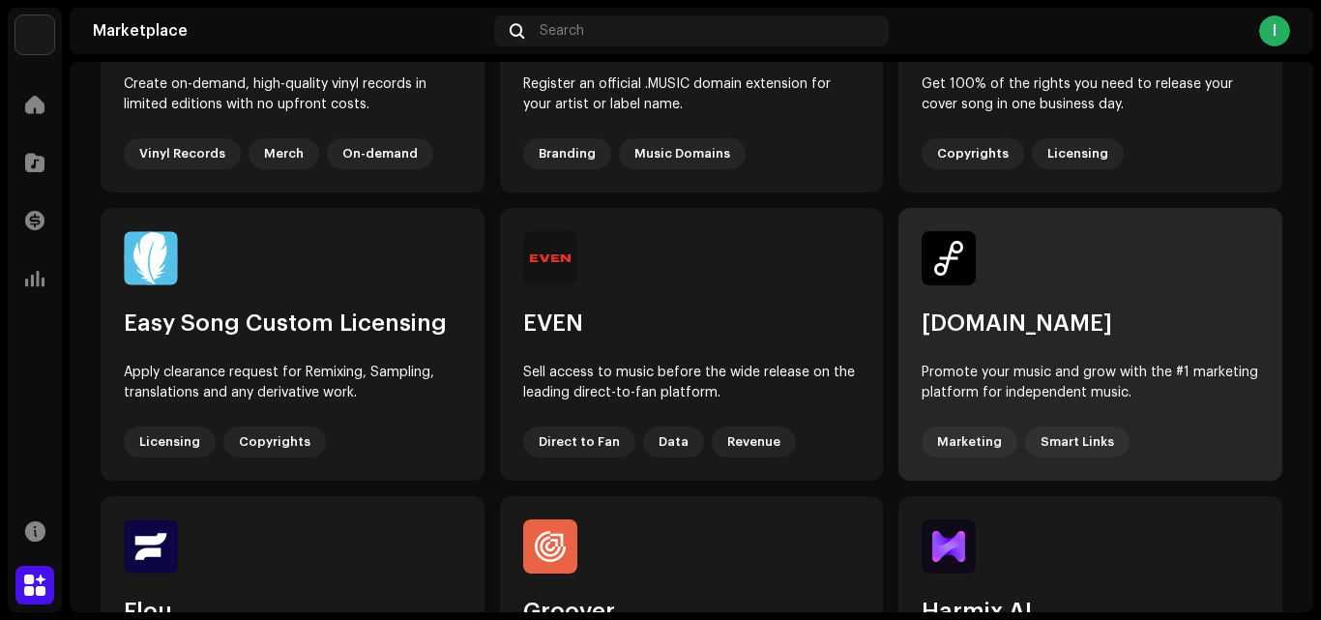
click at [1061, 290] on div "Feature.fm Promote your music and grow with the #1 marketing platform for indep…" at bounding box center [1090, 344] width 384 height 272
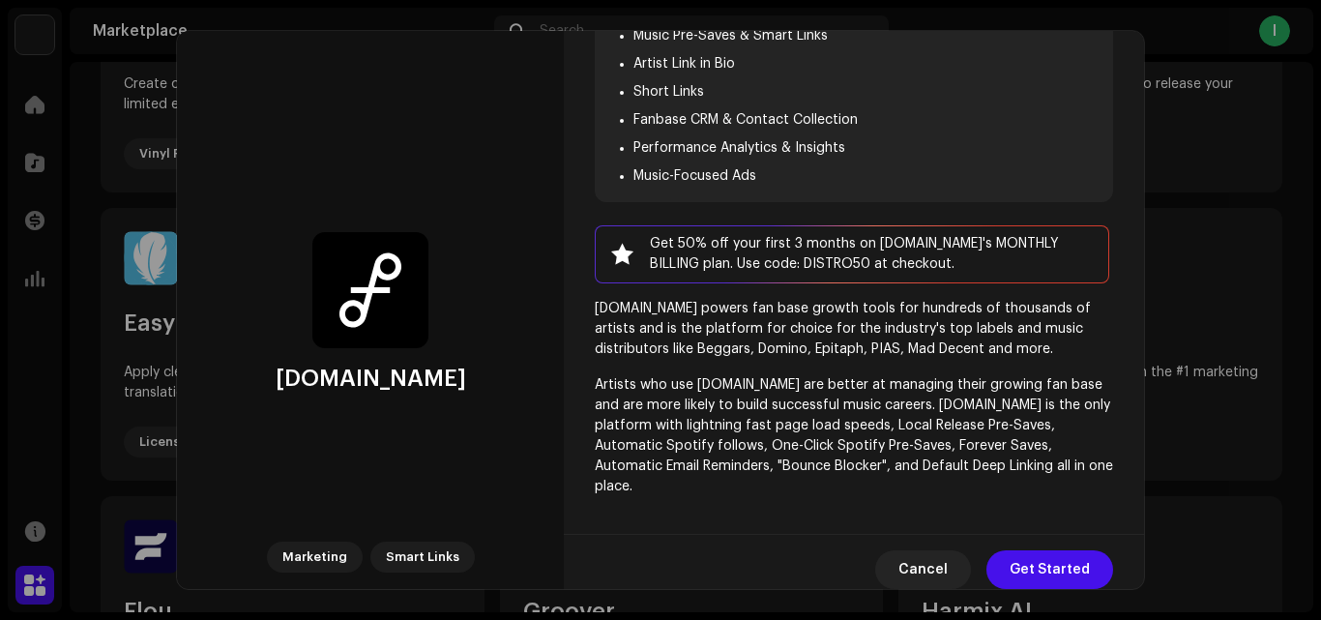
scroll to position [229, 0]
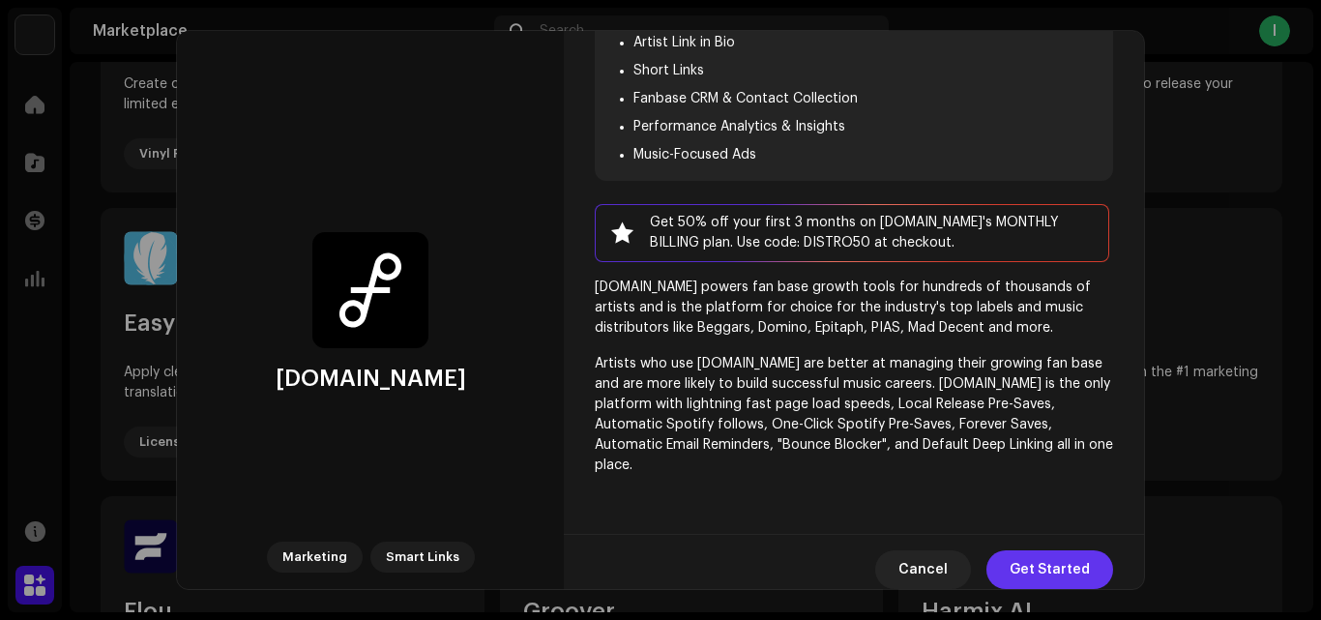
click at [1070, 561] on span "Get Started" at bounding box center [1050, 569] width 80 height 39
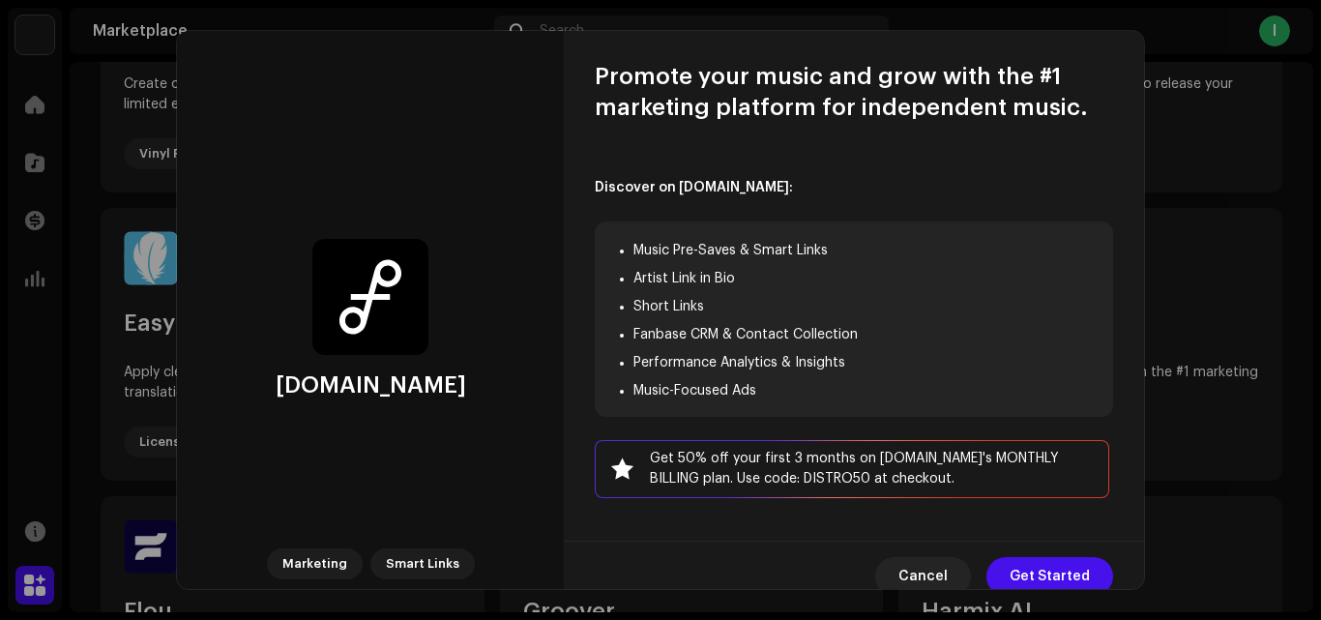
scroll to position [0, 0]
click at [1288, 290] on div "Feature.fm Marketing Smart Links Promote your music and grow with the #1 market…" at bounding box center [660, 310] width 1321 height 620
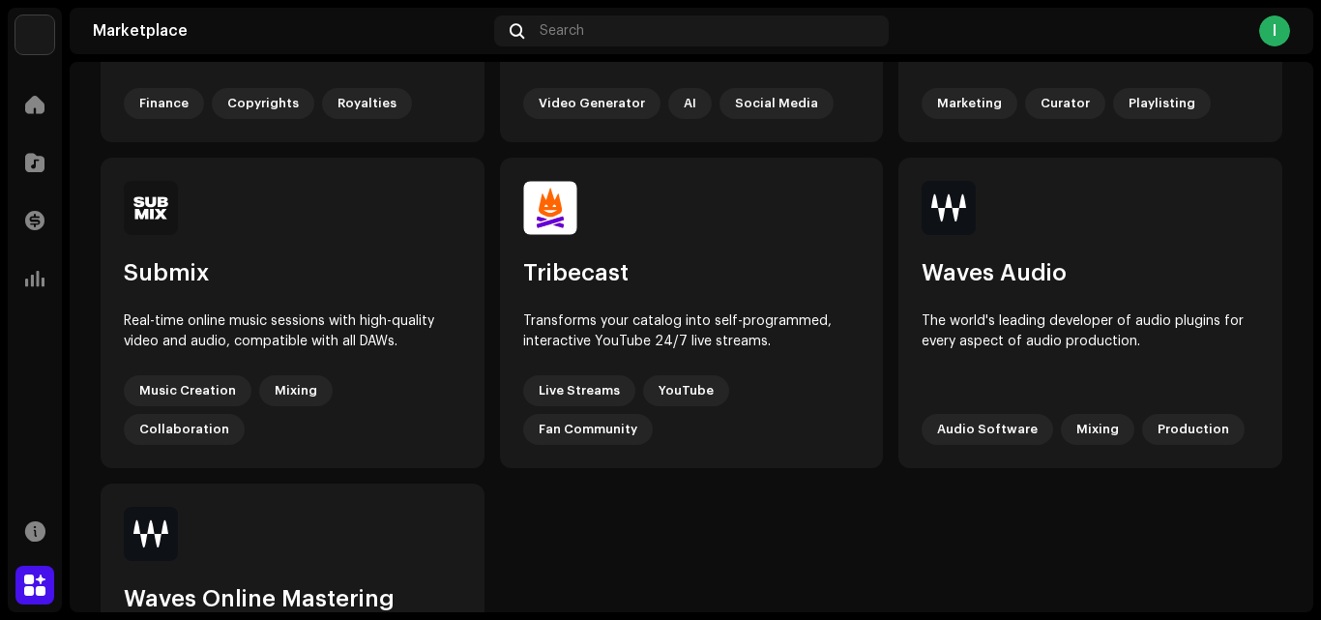
scroll to position [1547, 0]
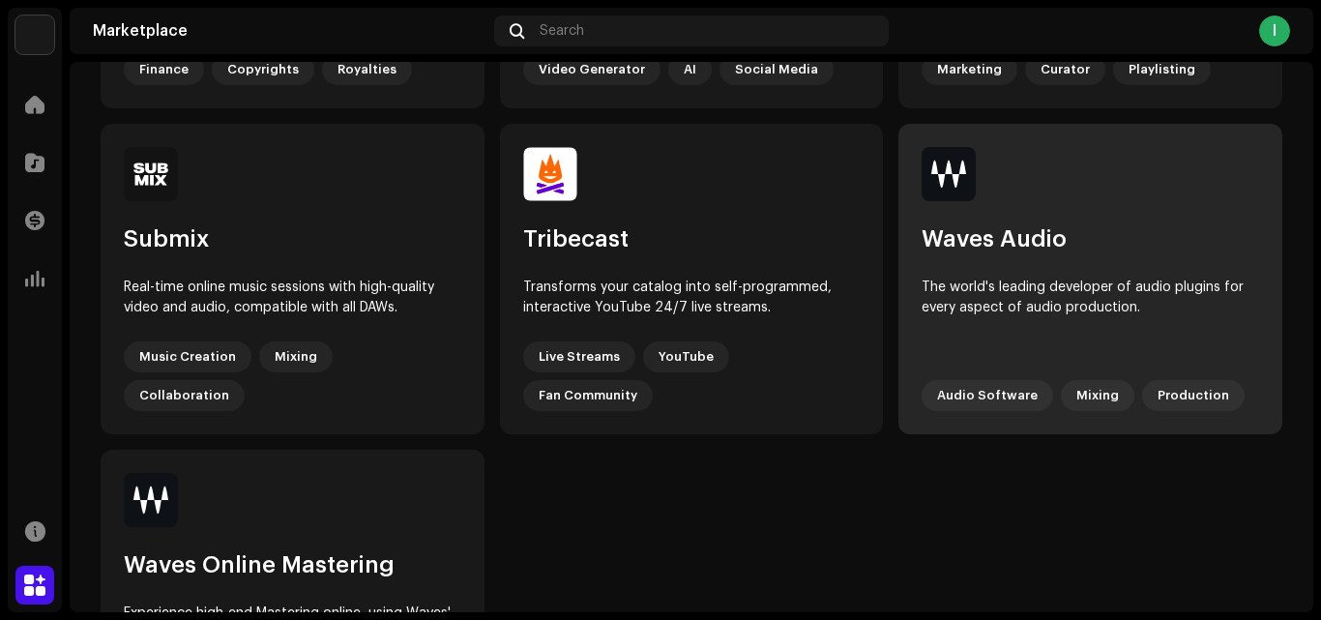
click at [1188, 241] on div "Waves Audio The world's leading developer of audio plugins for every aspect of …" at bounding box center [1090, 279] width 384 height 310
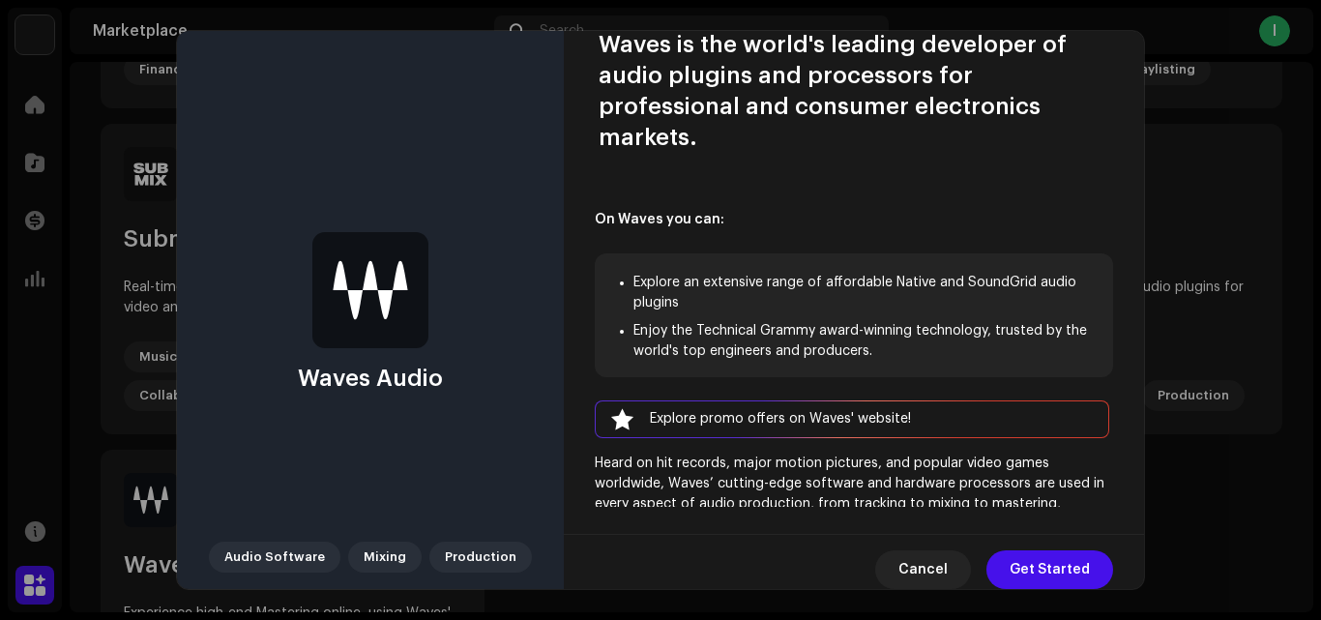
scroll to position [0, 0]
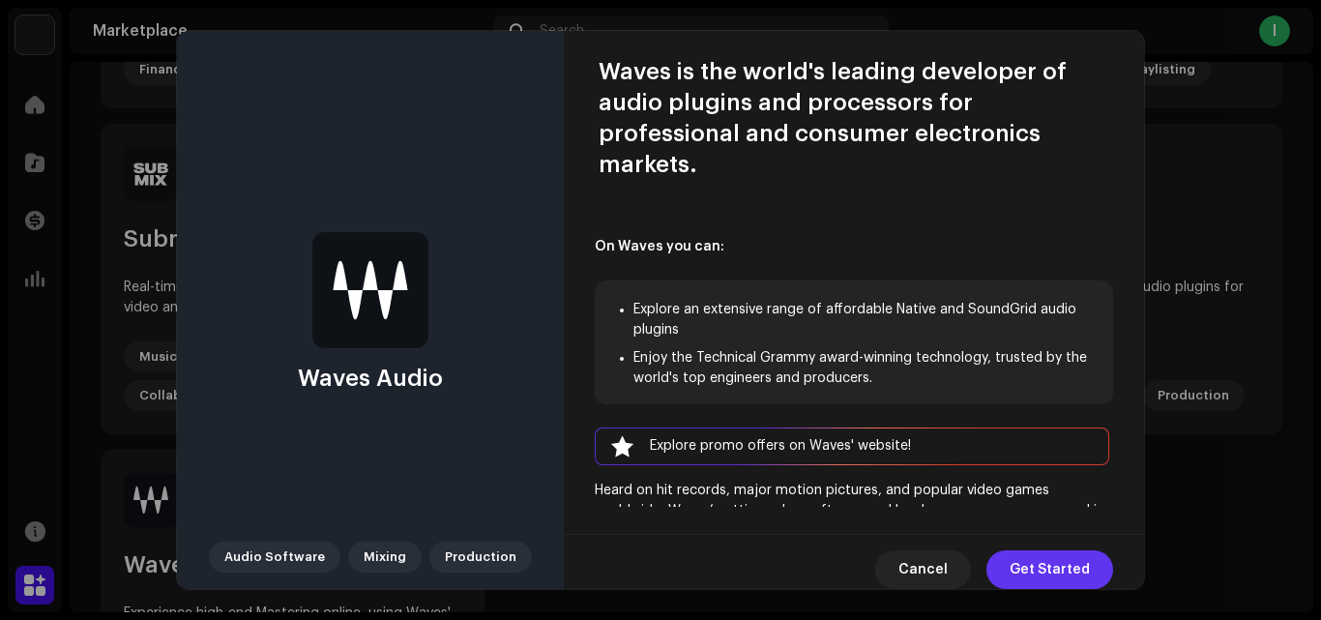
click at [1065, 575] on span "Get Started" at bounding box center [1050, 569] width 80 height 39
click at [1175, 161] on div "Waves Audio Audio Software Mixing Production Waves is the world's leading devel…" at bounding box center [660, 310] width 1321 height 620
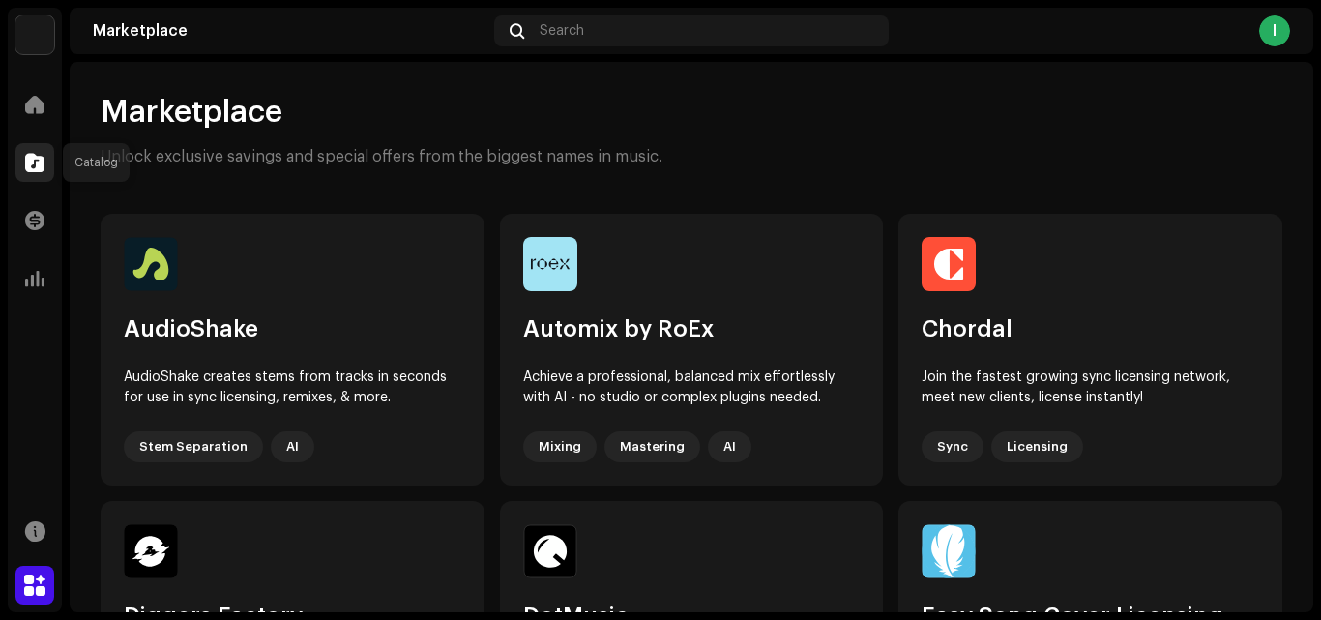
click at [44, 158] on span at bounding box center [34, 162] width 19 height 15
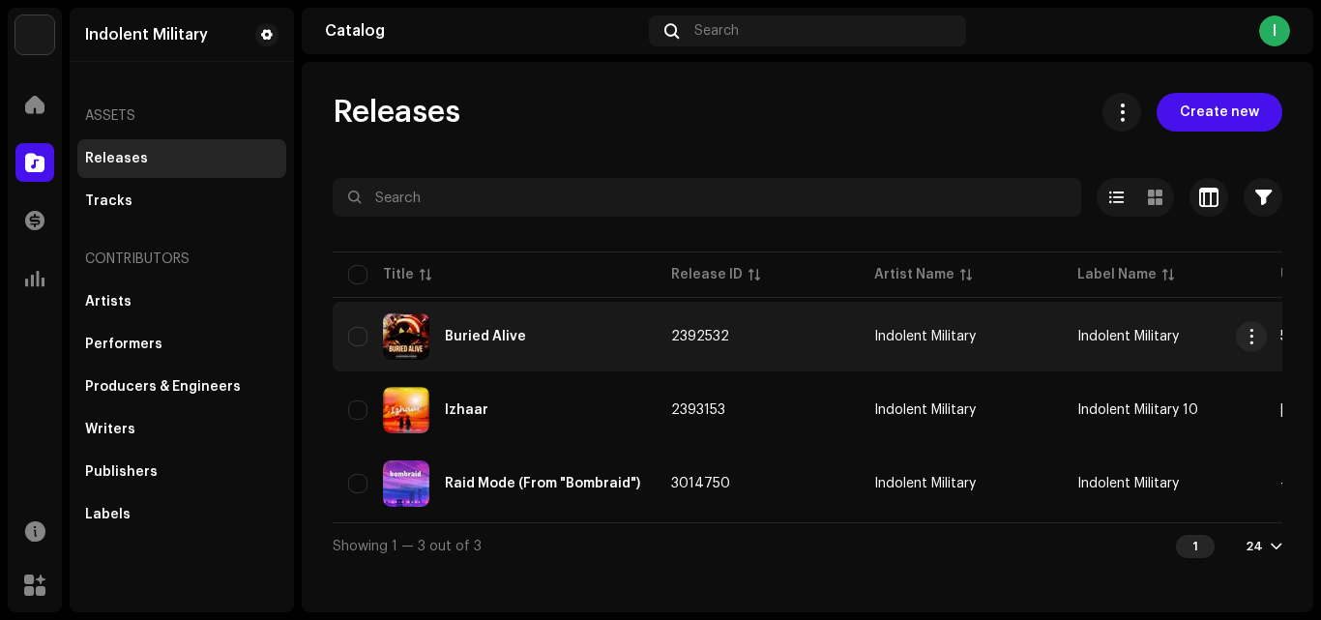
click at [514, 342] on div "Buried Alive" at bounding box center [494, 336] width 292 height 46
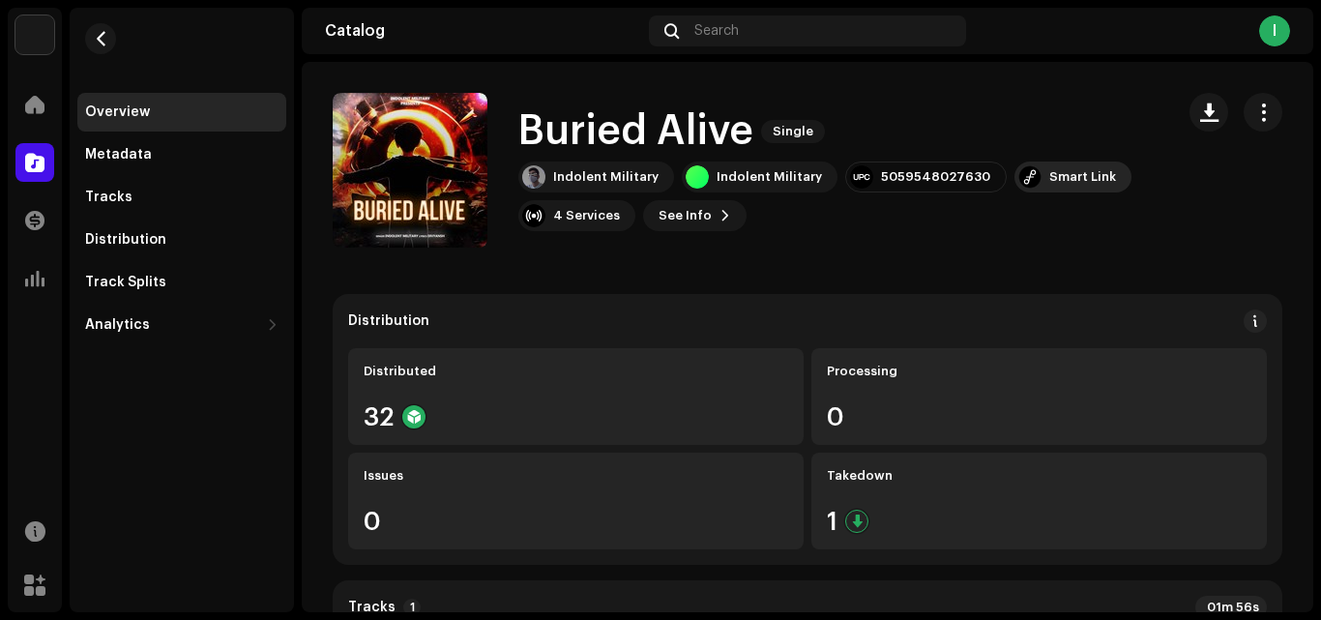
click at [1055, 172] on div "Smart Link" at bounding box center [1082, 176] width 67 height 15
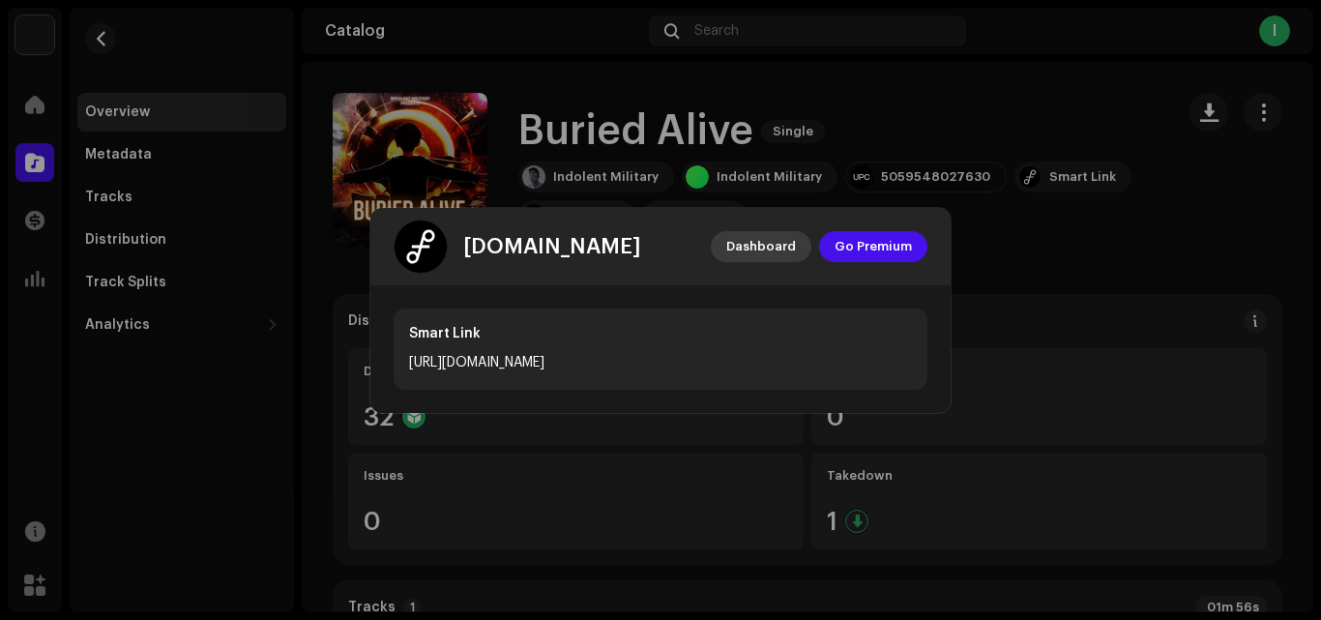
click at [766, 245] on span "Dashboard" at bounding box center [761, 246] width 70 height 39
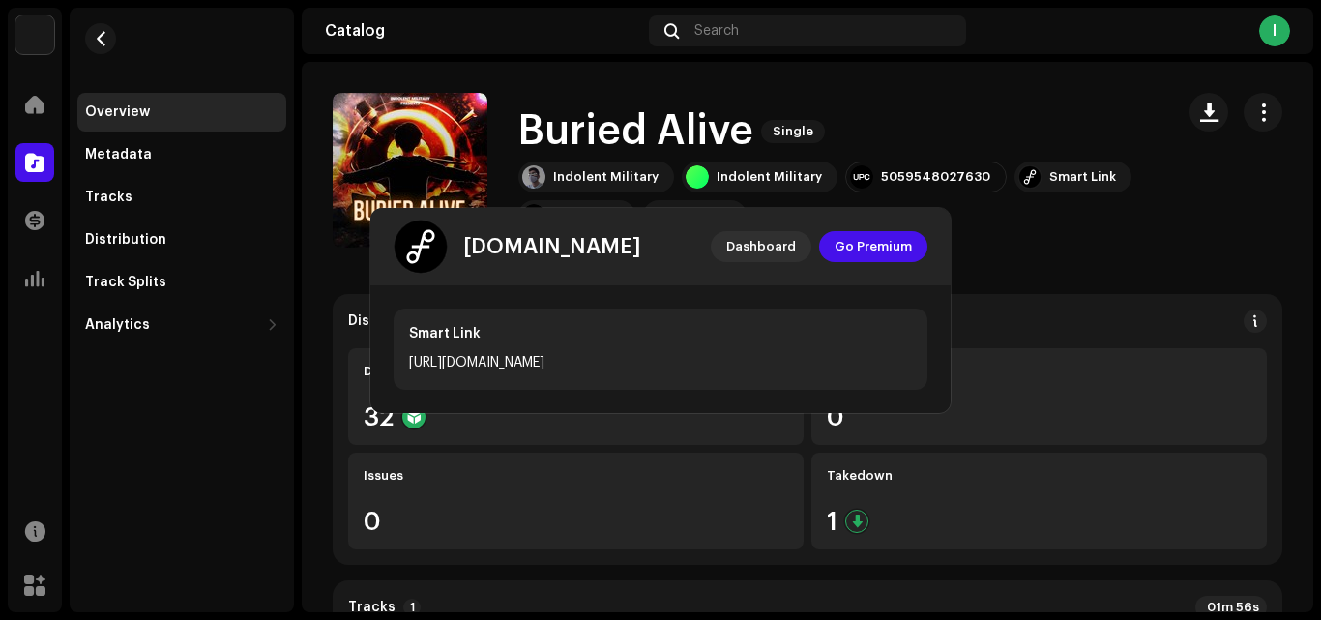
click at [704, 108] on div "feature.fm Dashboard Go Premium Smart Link https://ffm.to/7d9c5d5757b64e4494e5a…" at bounding box center [660, 310] width 1321 height 620
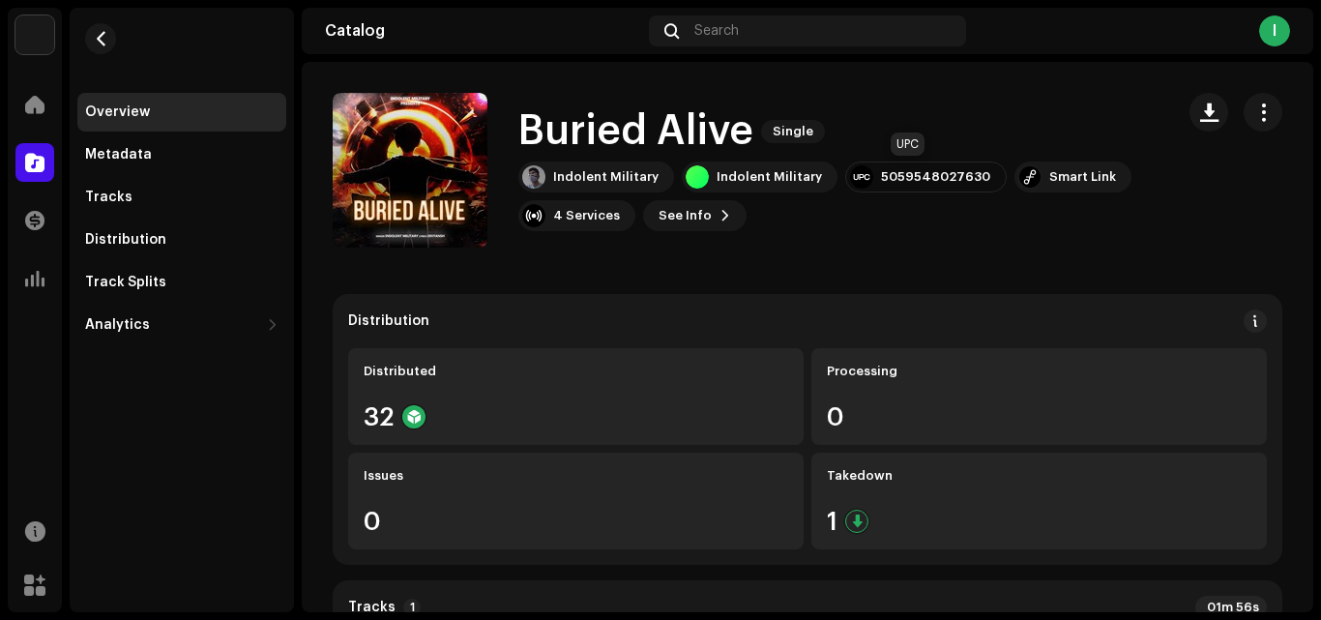
click at [896, 174] on div "5059548027630" at bounding box center [935, 176] width 109 height 15
click at [850, 177] on div at bounding box center [861, 176] width 23 height 23
click at [722, 184] on div "Indolent Military" at bounding box center [769, 176] width 105 height 15
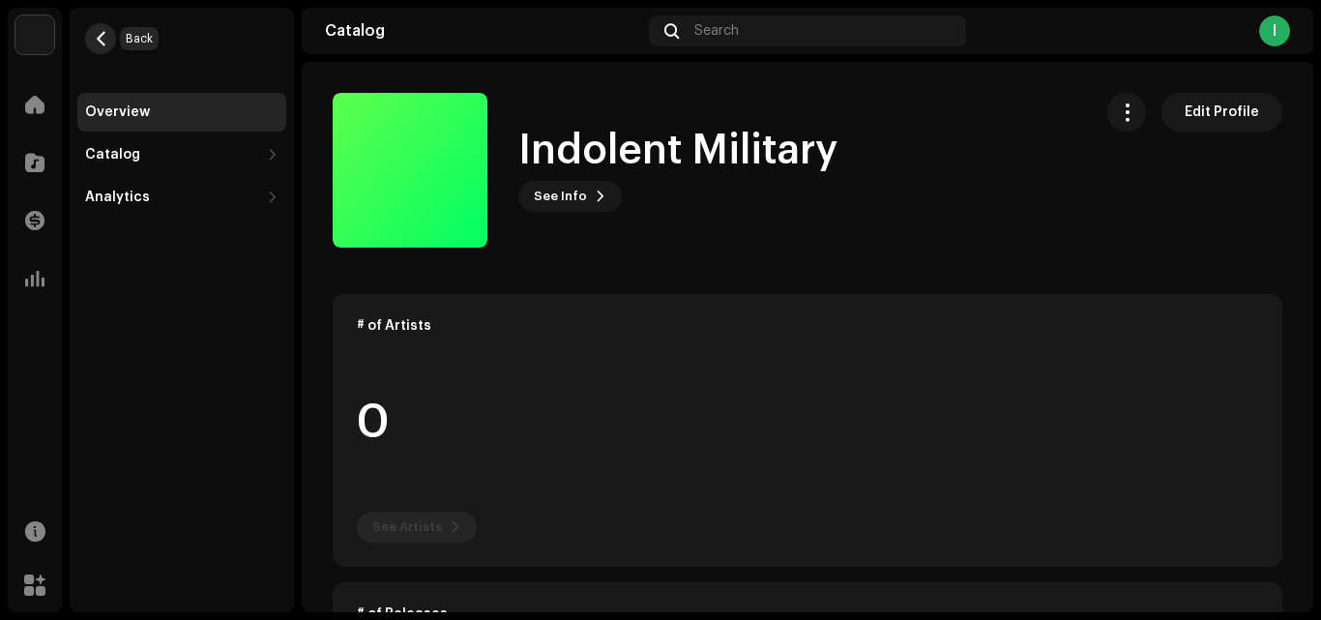
click at [102, 39] on span "button" at bounding box center [101, 38] width 15 height 15
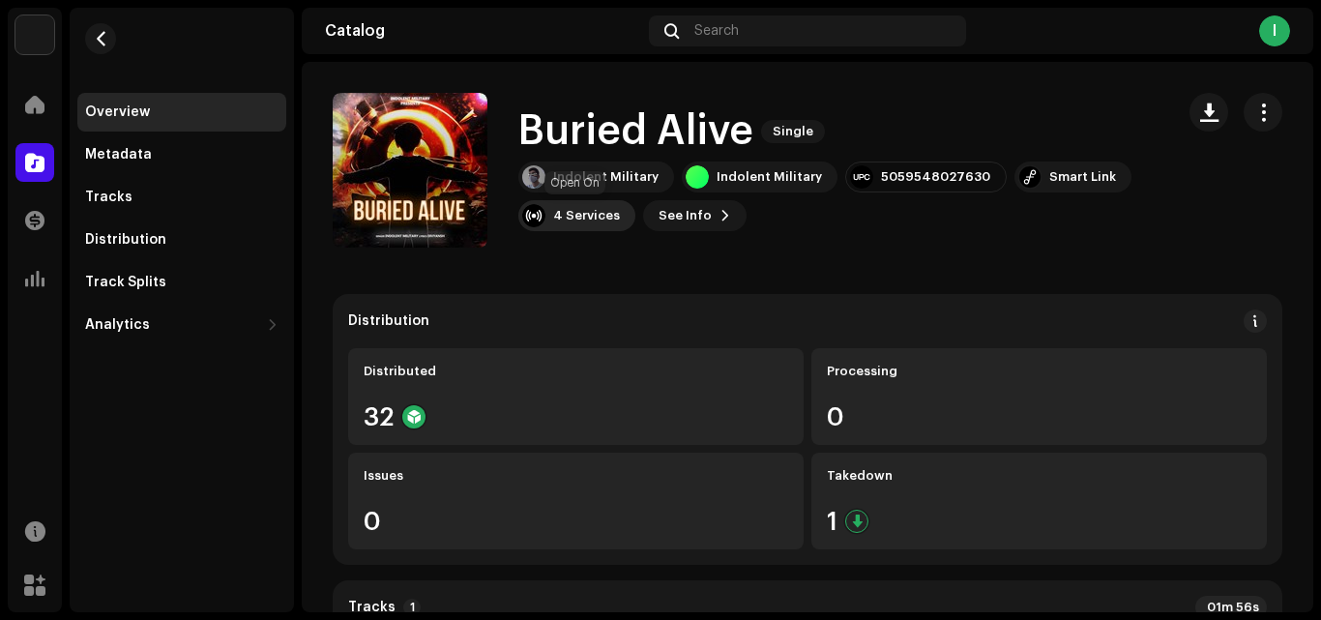
click at [609, 216] on div "4 Services" at bounding box center [586, 215] width 67 height 15
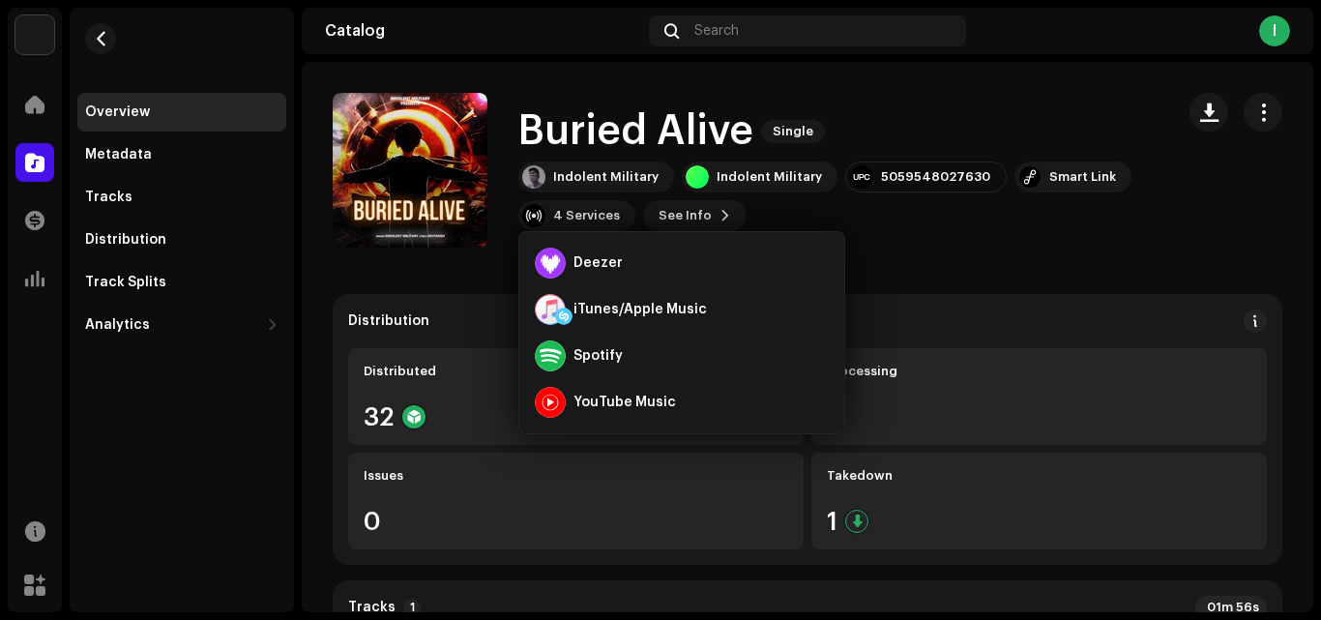
click at [758, 231] on div "Deezer iTunes/Apple Music Spotify YouTube Music" at bounding box center [681, 332] width 327 height 203
click at [761, 213] on div "Indolent Military Indolent Military 5059548027630 Smart Link 4 Services See Info" at bounding box center [838, 196] width 640 height 70
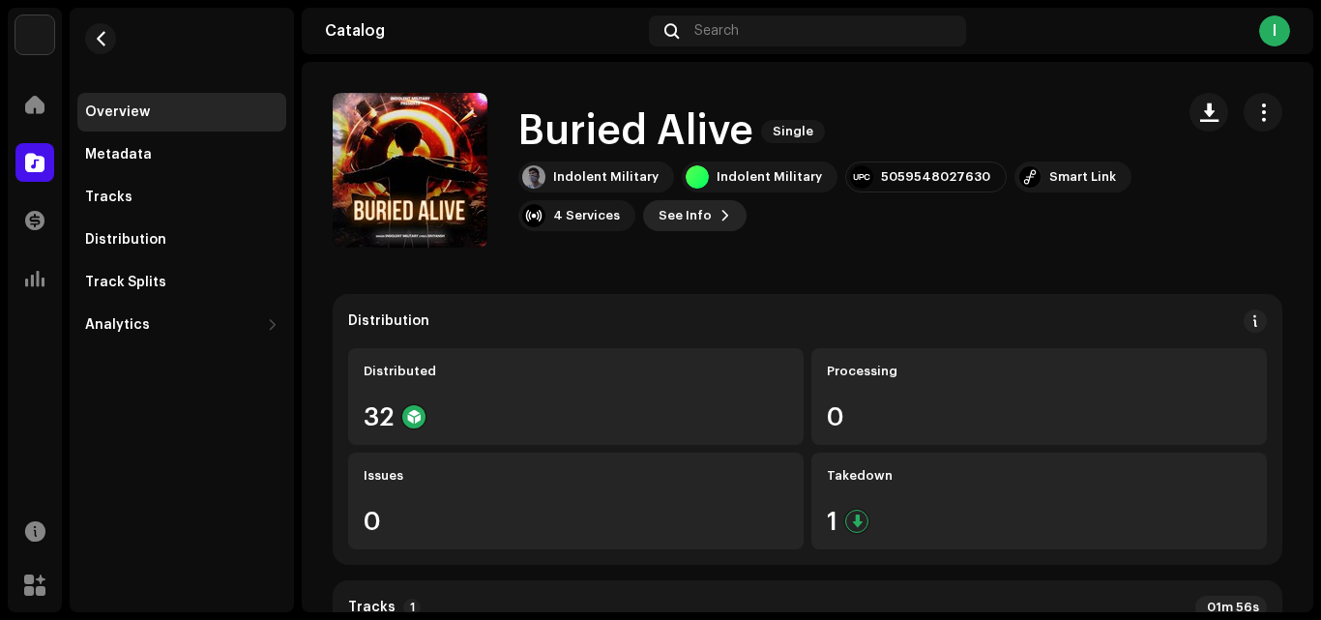
click at [691, 226] on span "See Info" at bounding box center [685, 215] width 53 height 39
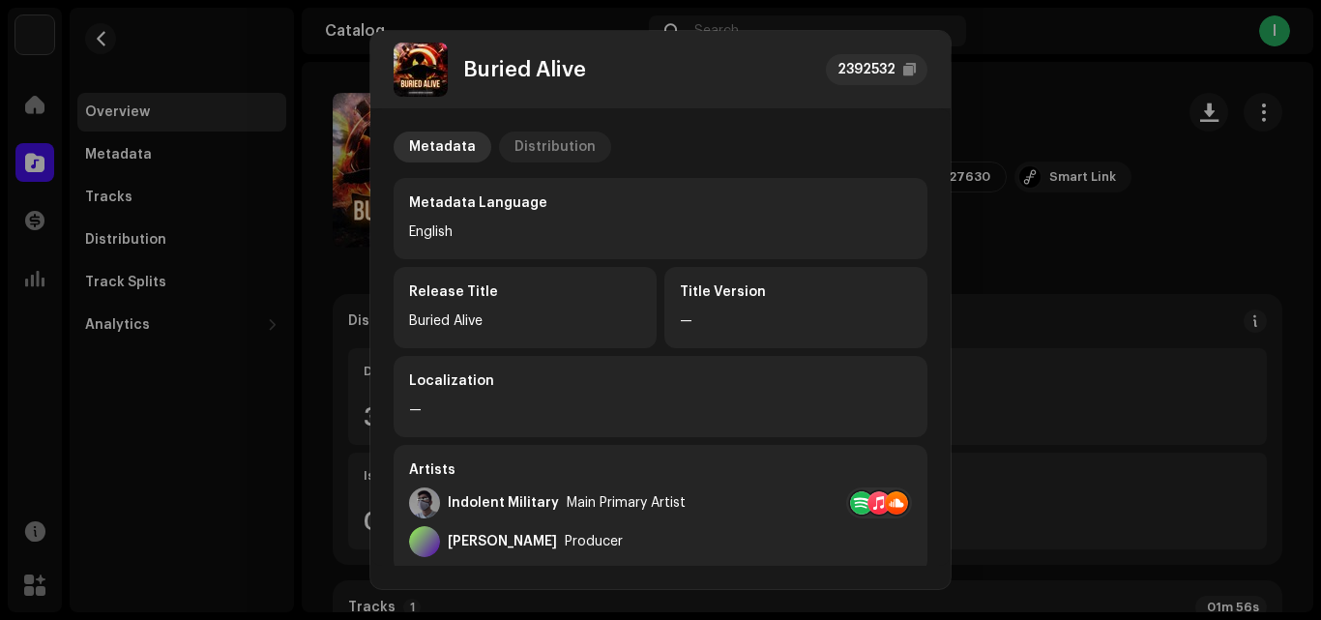
click at [566, 152] on div "Distribution" at bounding box center [554, 147] width 81 height 31
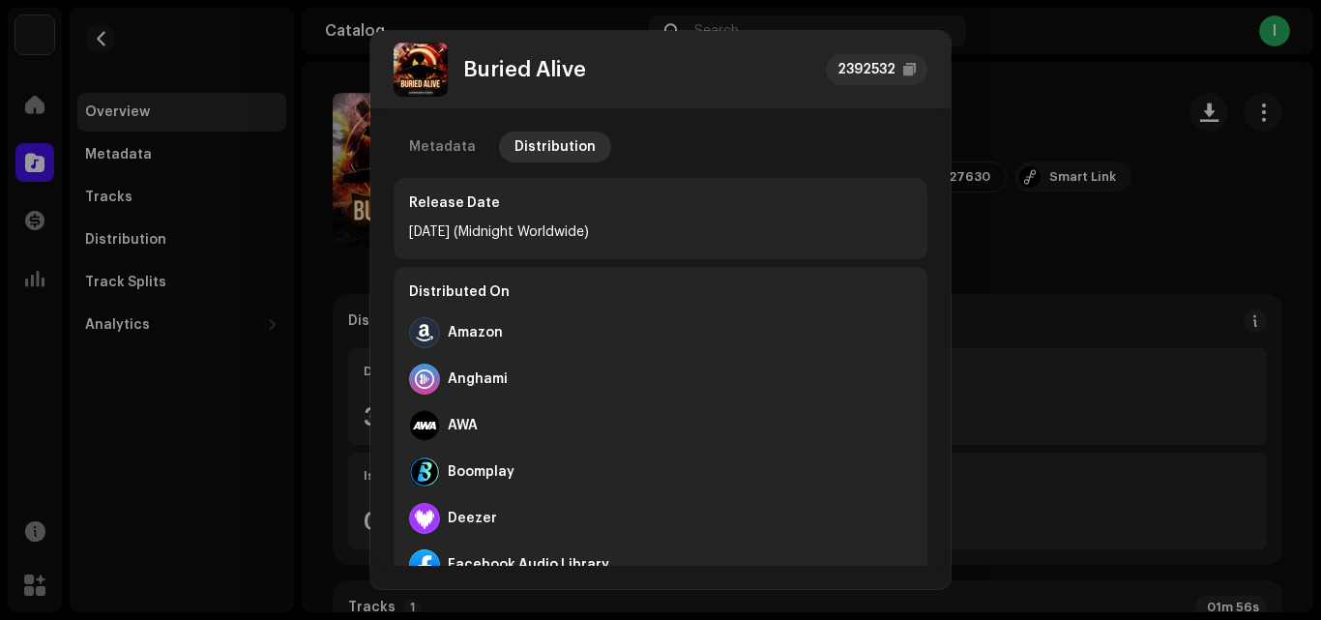
click at [1220, 174] on div "Buried Alive 2392532 Metadata Distribution Release Date Jul 3, 2024 (Midnight W…" at bounding box center [660, 310] width 1321 height 620
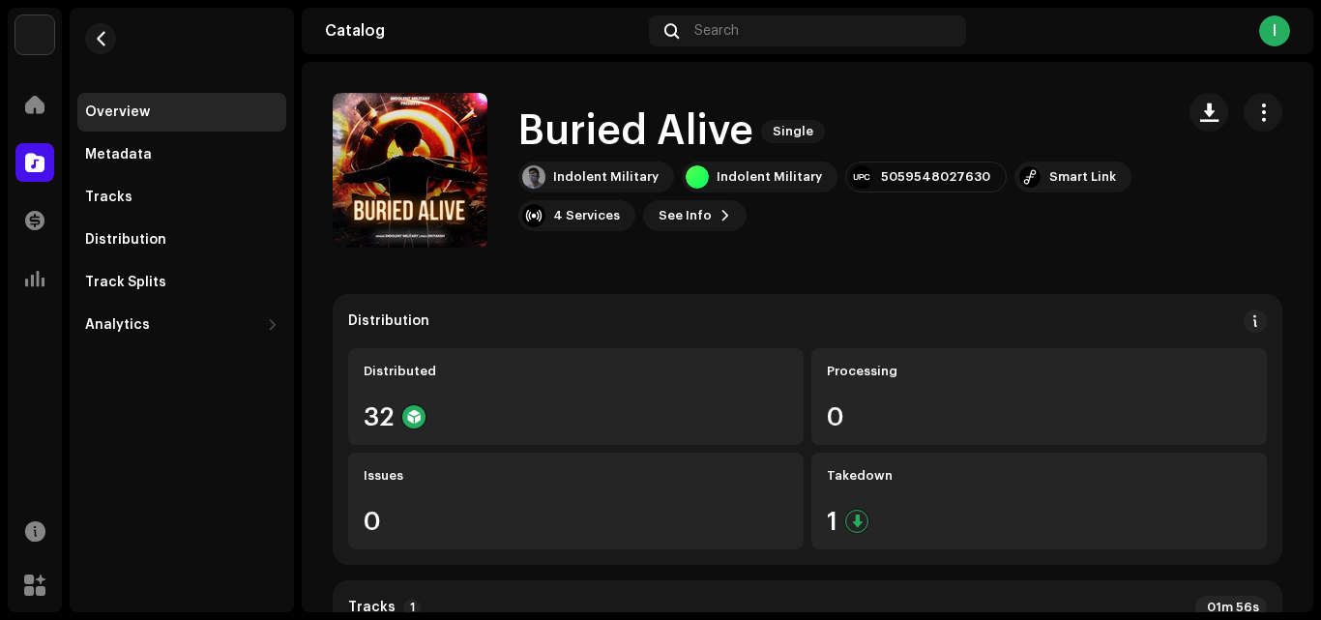
click at [1292, 31] on div "Catalog Search I" at bounding box center [807, 31] width 1011 height 46
click at [1272, 31] on div "I" at bounding box center [1274, 30] width 31 height 31
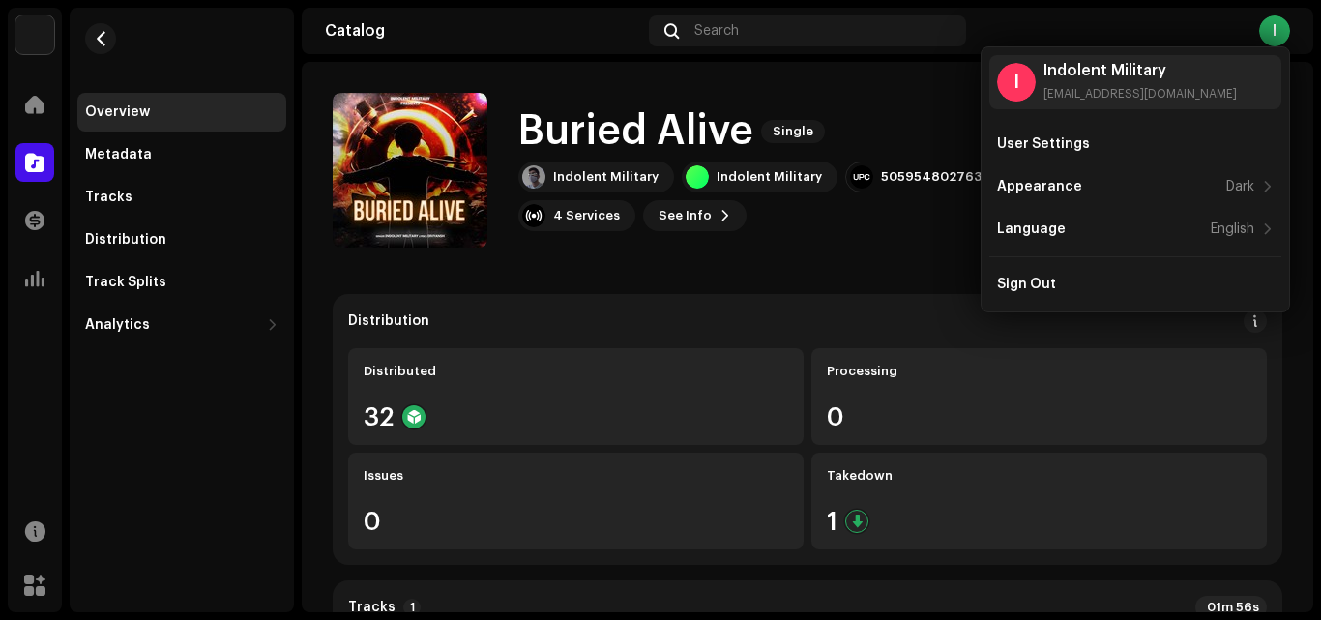
click at [869, 94] on div "Buried Alive Single Indolent Military Indolent Military 5059548027630 Smart Lin…" at bounding box center [746, 170] width 826 height 155
